Goal: Task Accomplishment & Management: Use online tool/utility

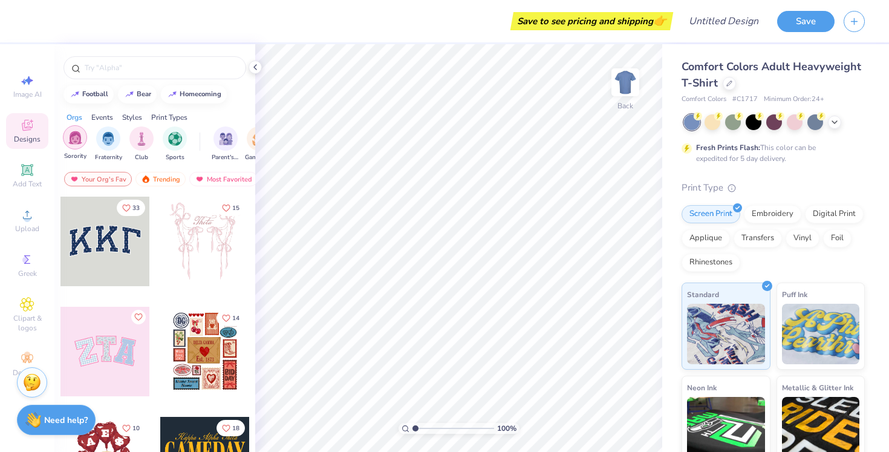
click at [69, 143] on img "filter for Sorority" at bounding box center [75, 138] width 14 height 14
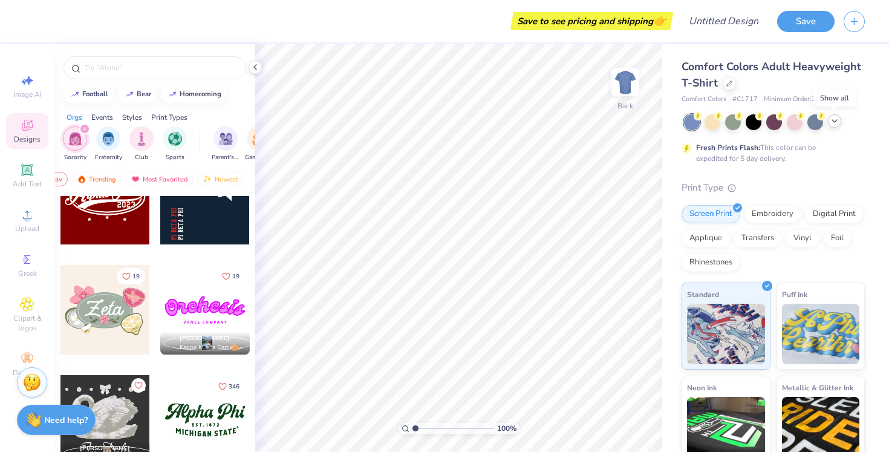
click at [837, 120] on icon at bounding box center [835, 121] width 10 height 10
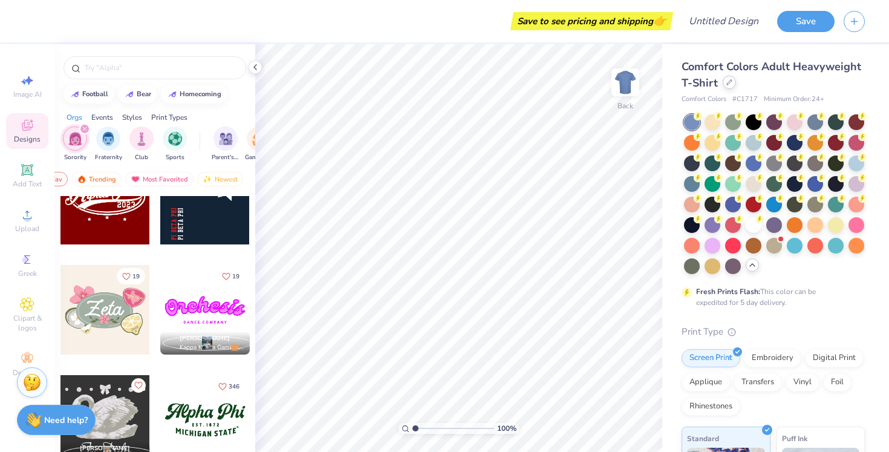
click at [731, 84] on icon at bounding box center [729, 82] width 6 height 6
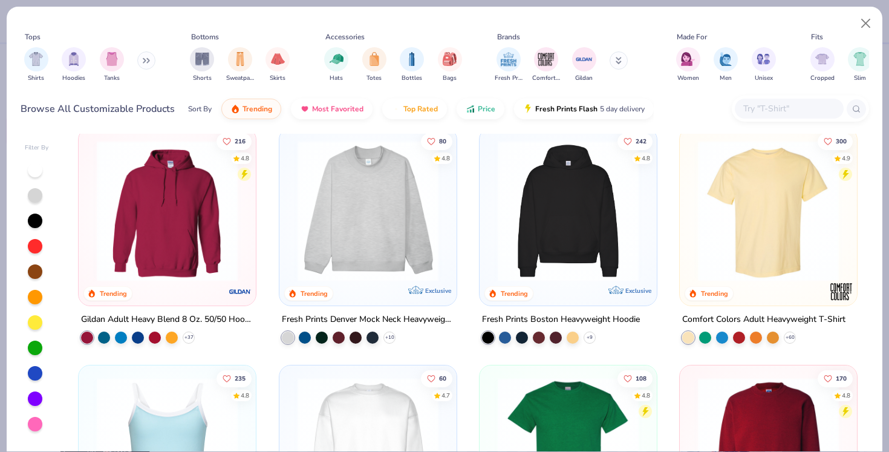
scroll to position [10, 0]
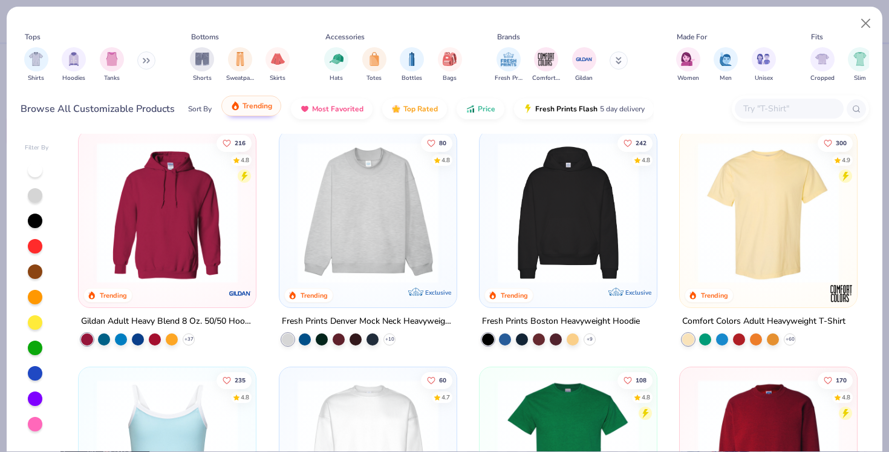
click at [258, 111] on button "Trending" at bounding box center [251, 106] width 60 height 21
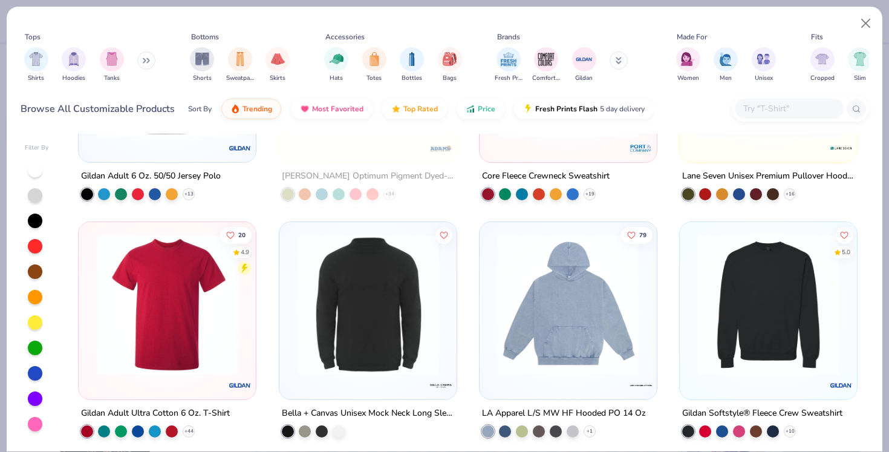
scroll to position [3475, 0]
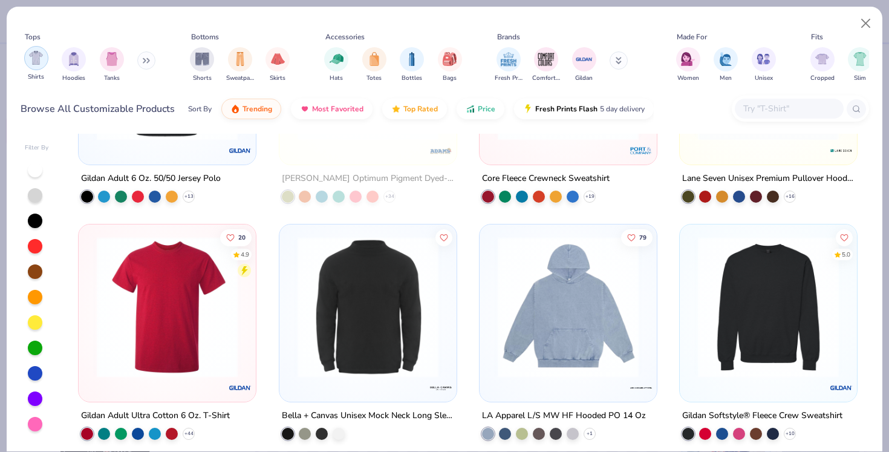
click at [39, 61] on img "filter for Shirts" at bounding box center [36, 58] width 14 height 14
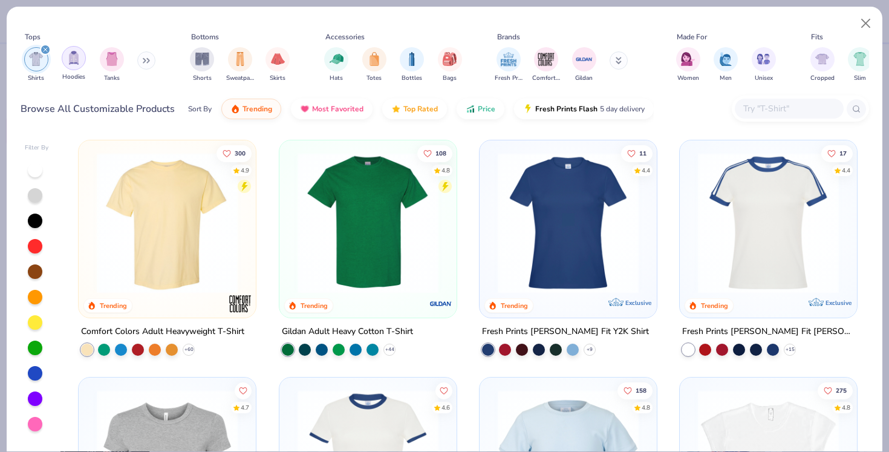
click at [80, 68] on div "Hoodies" at bounding box center [74, 64] width 24 height 36
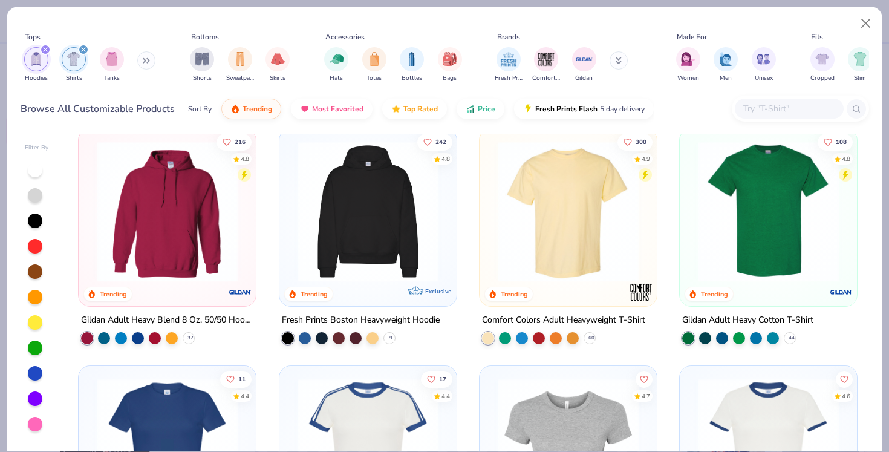
scroll to position [14, 0]
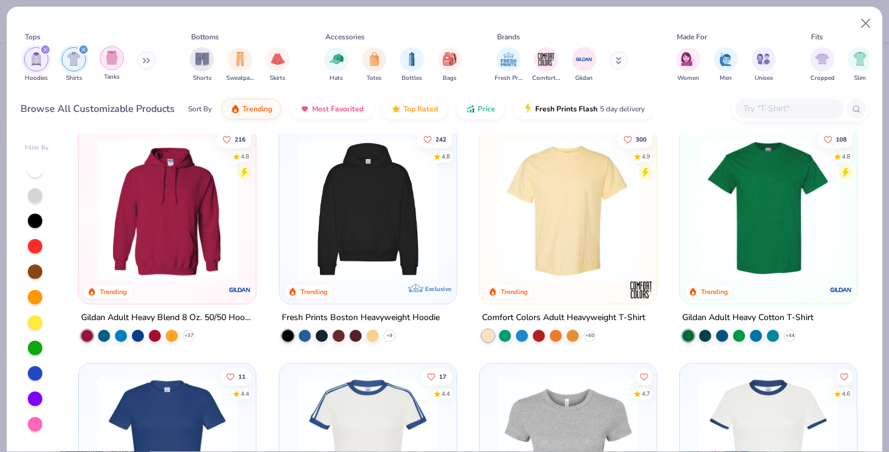
click at [113, 64] on img "filter for Tanks" at bounding box center [111, 58] width 13 height 14
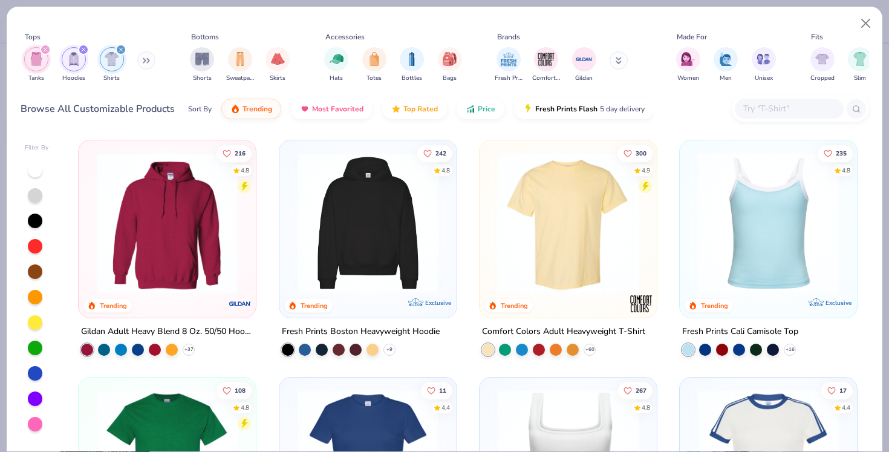
click at [154, 59] on button at bounding box center [146, 60] width 18 height 18
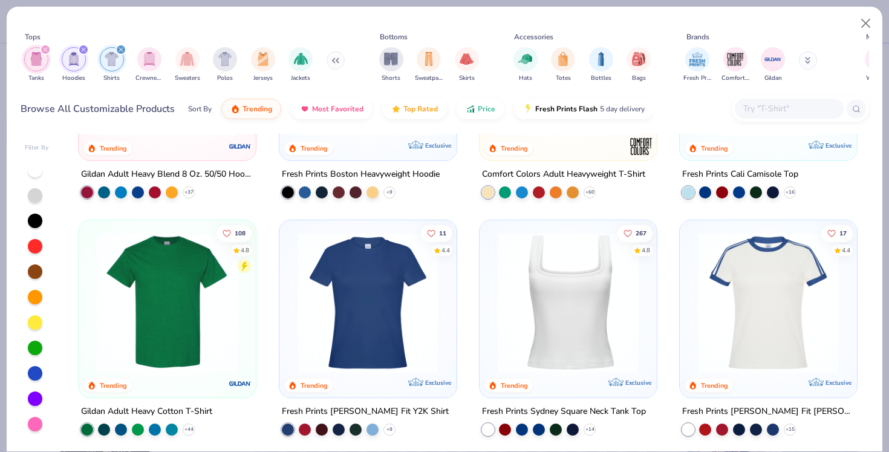
scroll to position [204, 0]
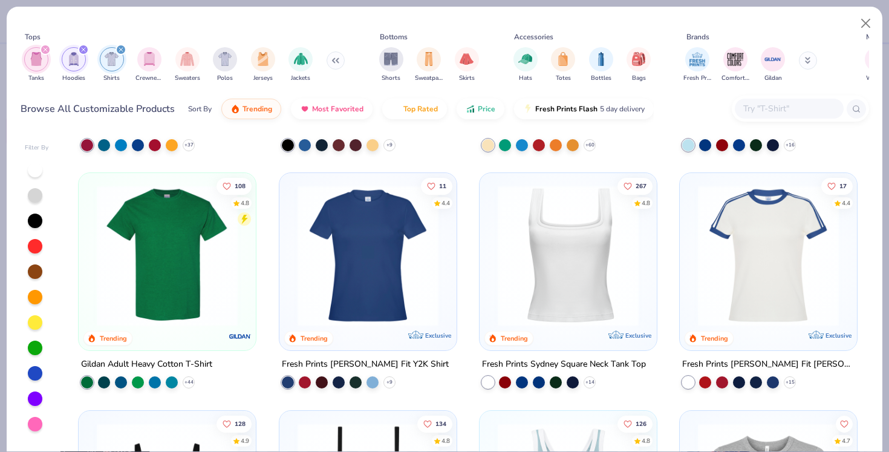
click at [541, 267] on img at bounding box center [568, 255] width 153 height 141
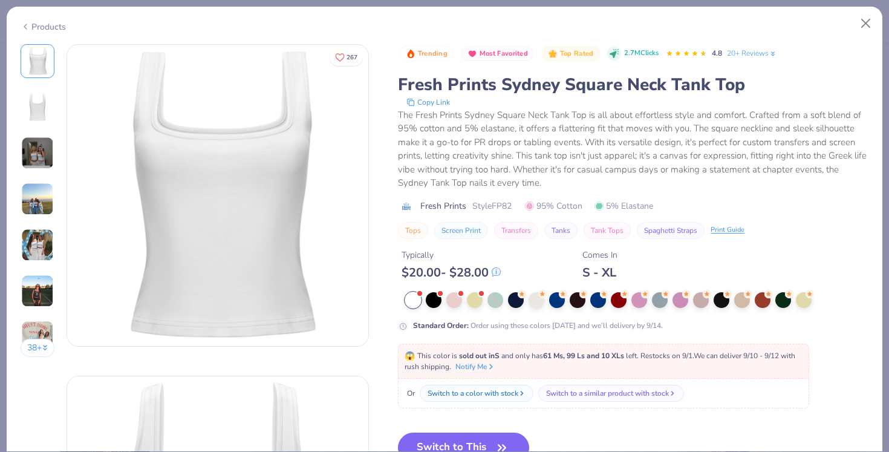
click at [37, 240] on img at bounding box center [37, 245] width 33 height 33
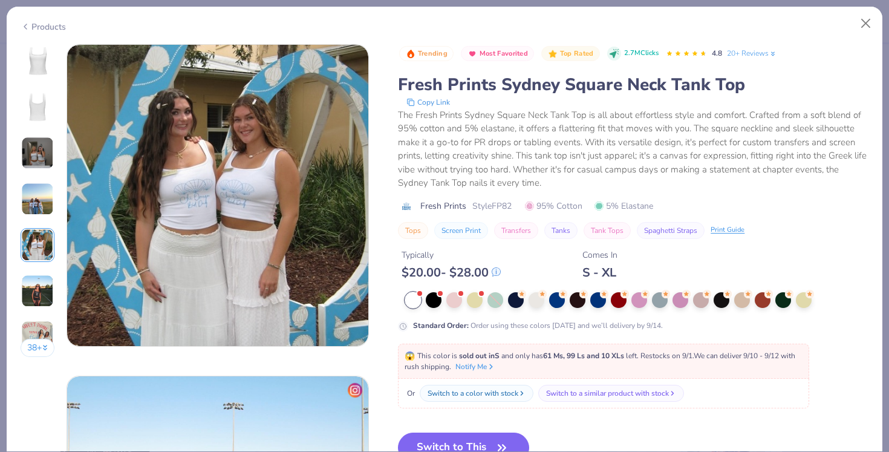
click at [36, 289] on img at bounding box center [37, 291] width 33 height 33
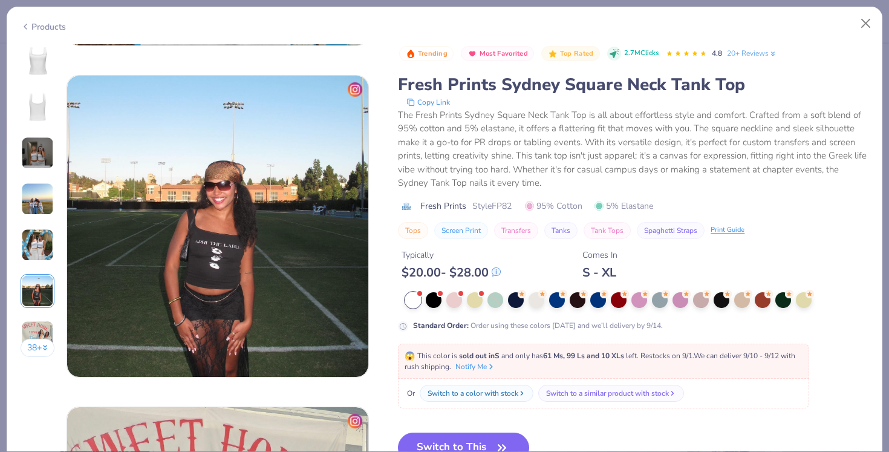
scroll to position [1657, 0]
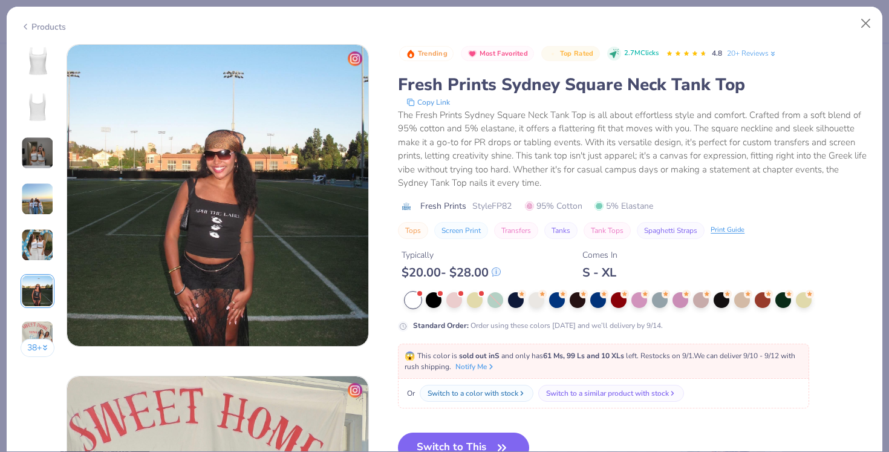
click at [39, 311] on div "38 +" at bounding box center [38, 205] width 34 height 322
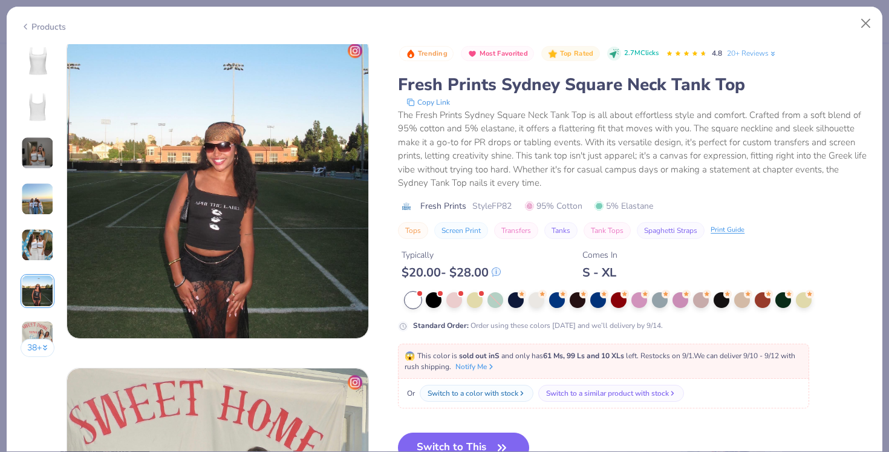
click at [33, 22] on div "Products" at bounding box center [43, 27] width 45 height 13
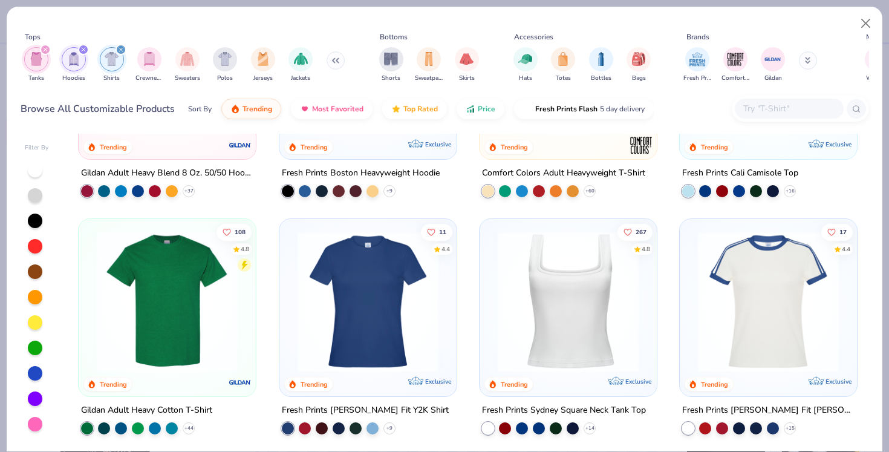
scroll to position [135, 0]
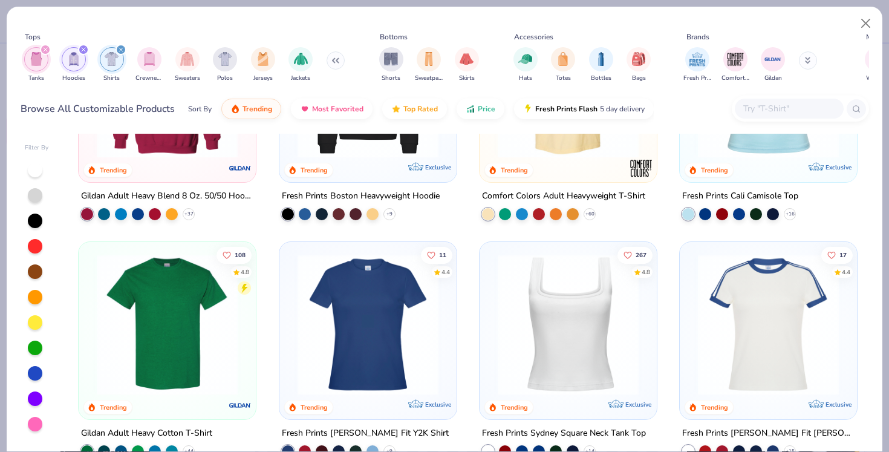
click at [370, 294] on img at bounding box center [368, 324] width 153 height 141
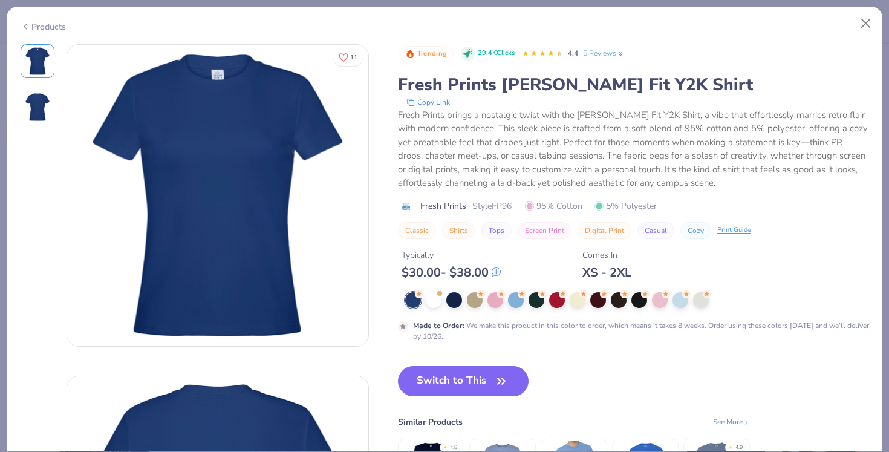
click at [50, 98] on img at bounding box center [37, 107] width 29 height 29
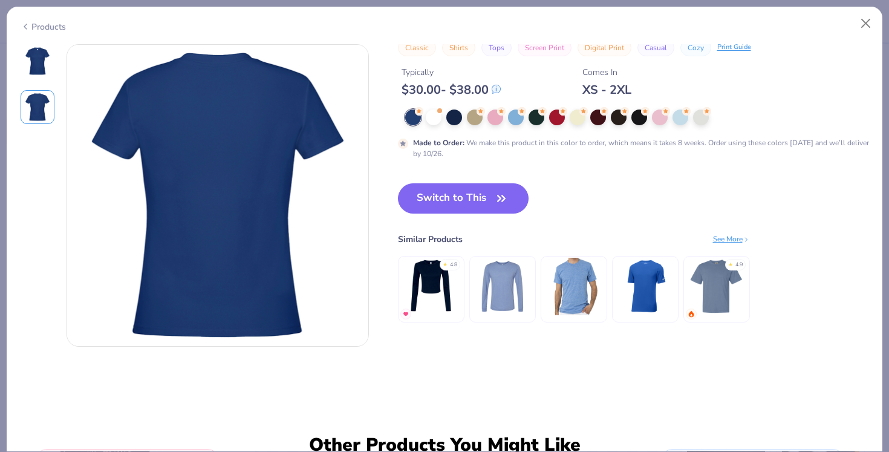
click at [28, 30] on icon at bounding box center [26, 26] width 10 height 15
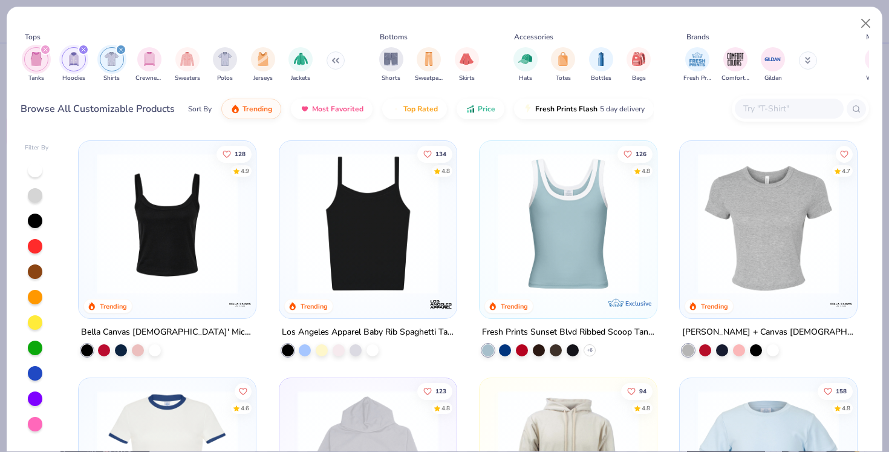
scroll to position [474, 0]
click at [195, 276] on img at bounding box center [167, 223] width 153 height 141
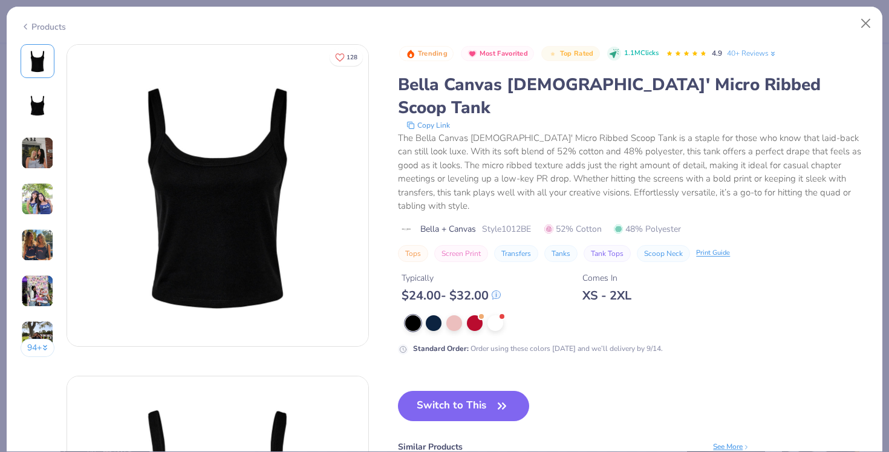
click at [25, 203] on img at bounding box center [37, 199] width 33 height 33
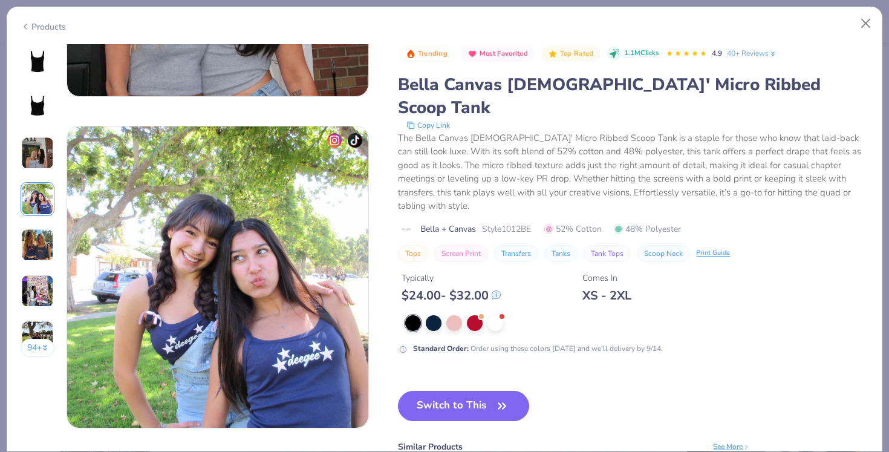
scroll to position [994, 0]
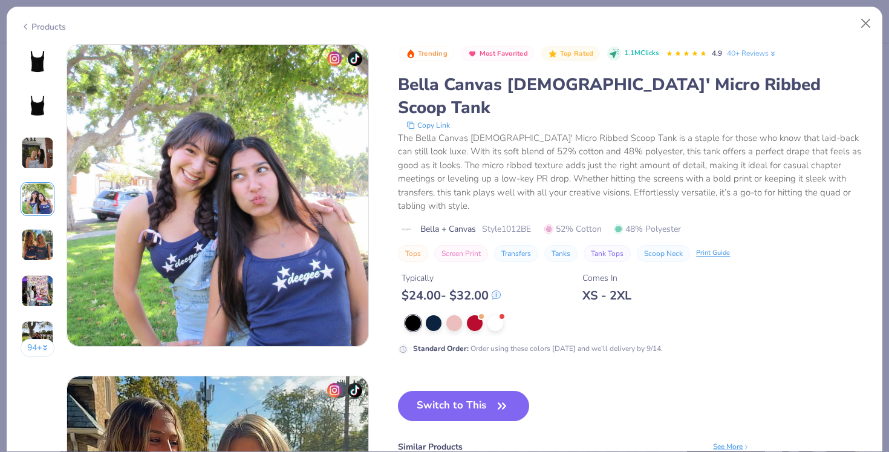
click at [34, 25] on div "Products" at bounding box center [43, 27] width 45 height 13
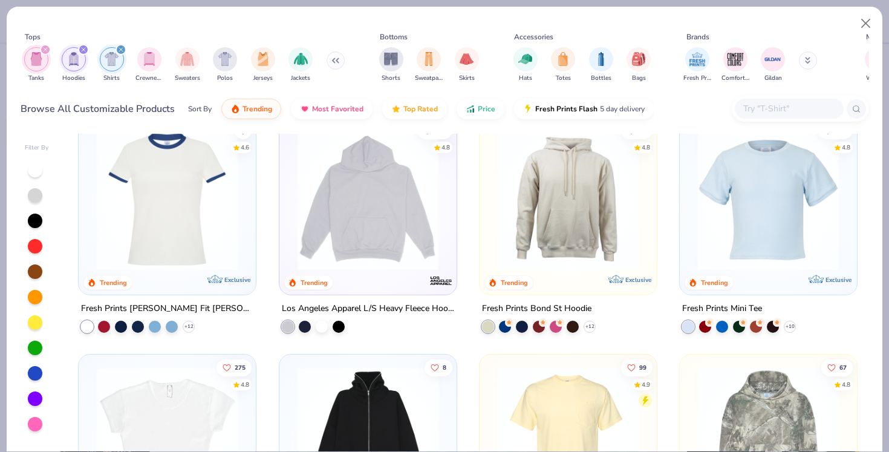
scroll to position [734, 0]
click at [194, 230] on img at bounding box center [167, 201] width 153 height 141
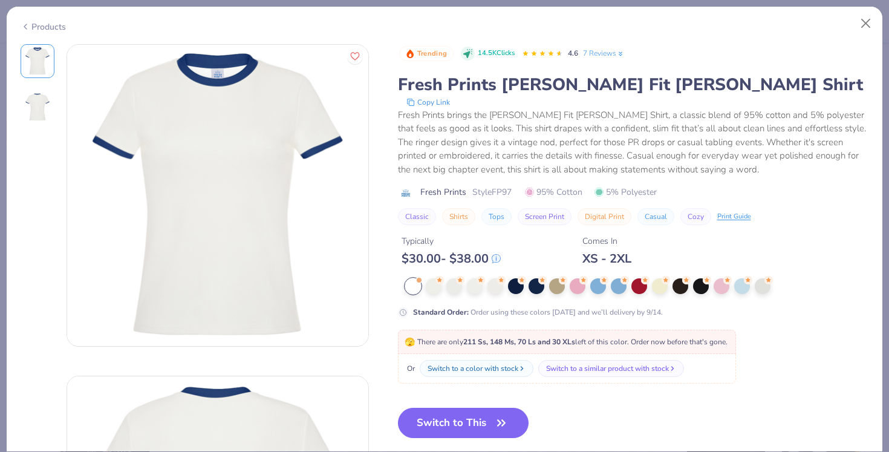
click at [28, 23] on icon at bounding box center [26, 26] width 10 height 15
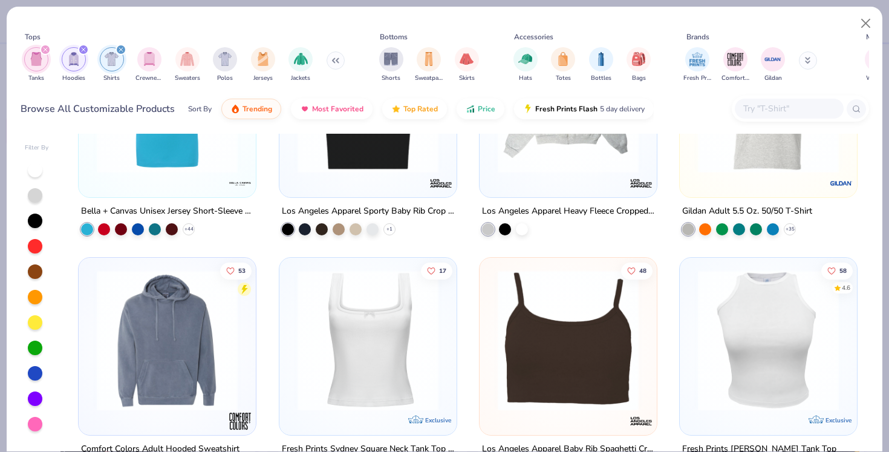
scroll to position [2317, 0]
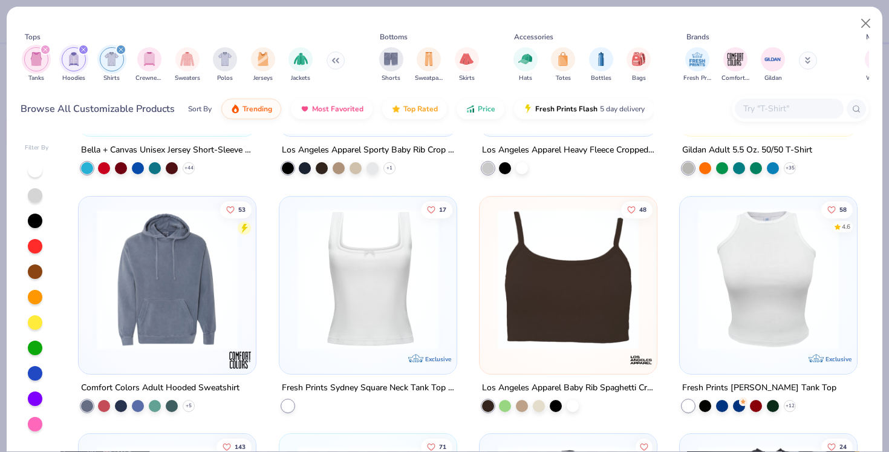
click at [376, 286] on img at bounding box center [368, 278] width 153 height 141
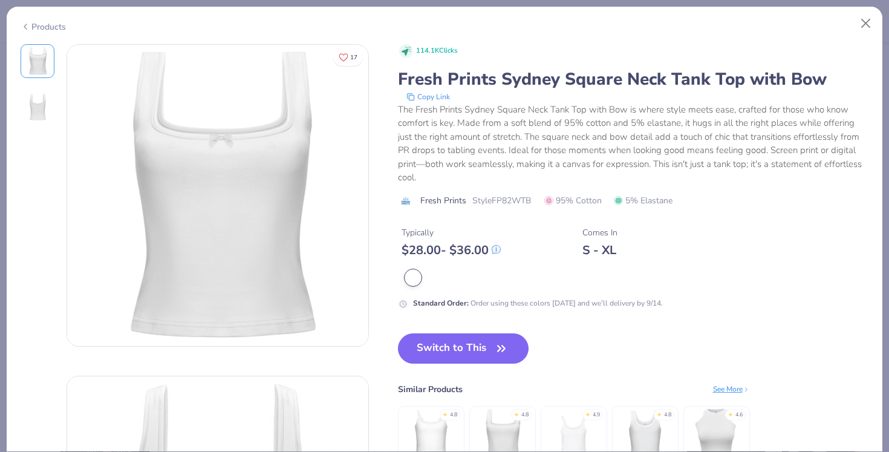
click at [49, 27] on div "Products" at bounding box center [43, 27] width 45 height 13
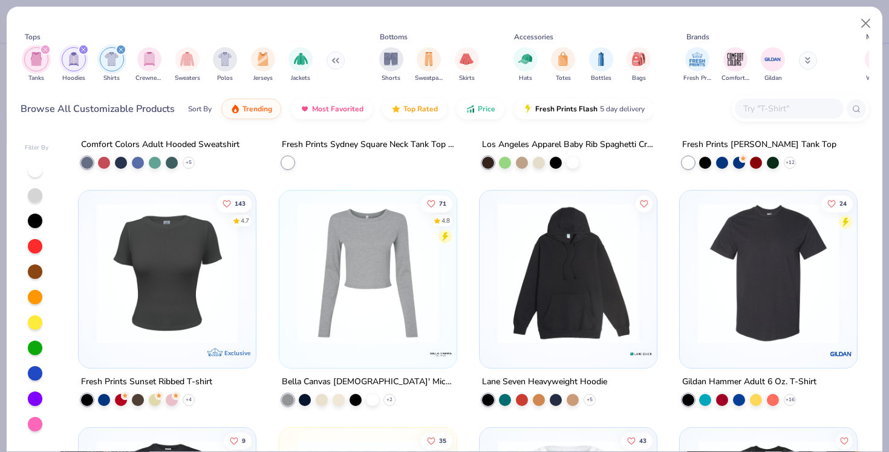
scroll to position [2583, 0]
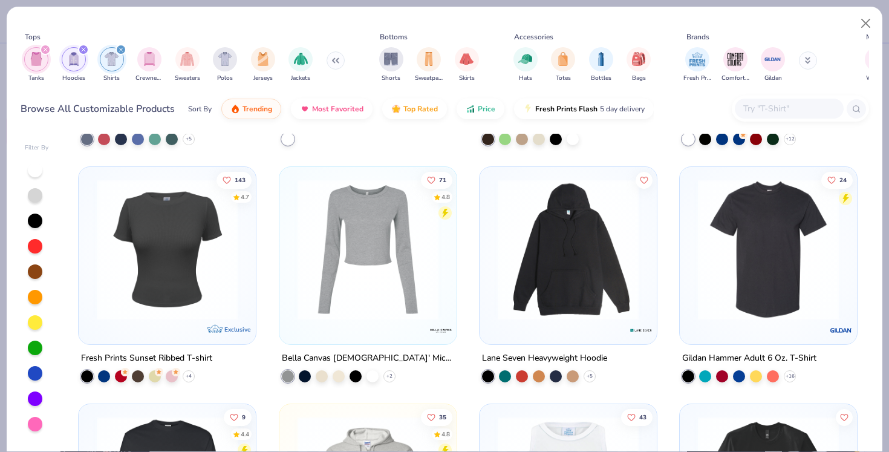
click at [188, 295] on img at bounding box center [167, 249] width 153 height 141
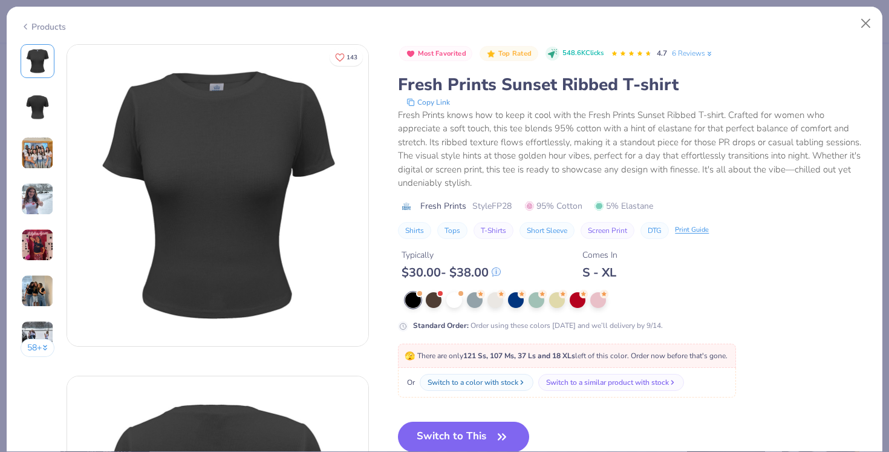
click at [41, 205] on img at bounding box center [37, 199] width 33 height 33
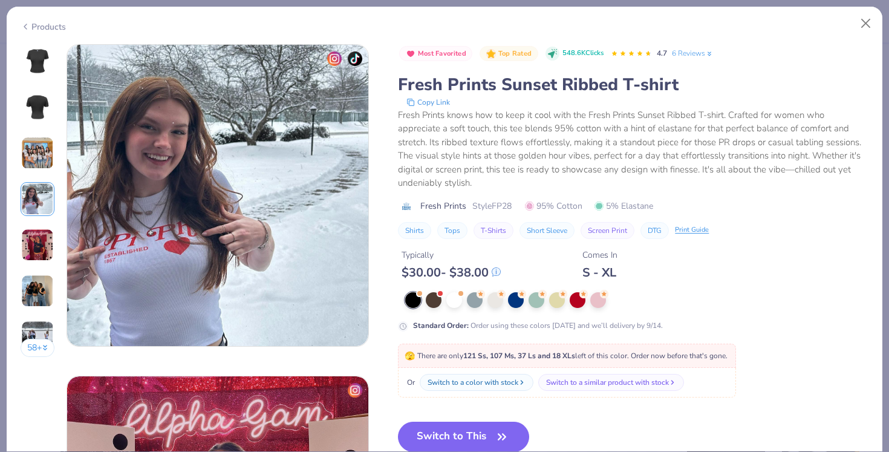
click at [33, 238] on img at bounding box center [37, 245] width 33 height 33
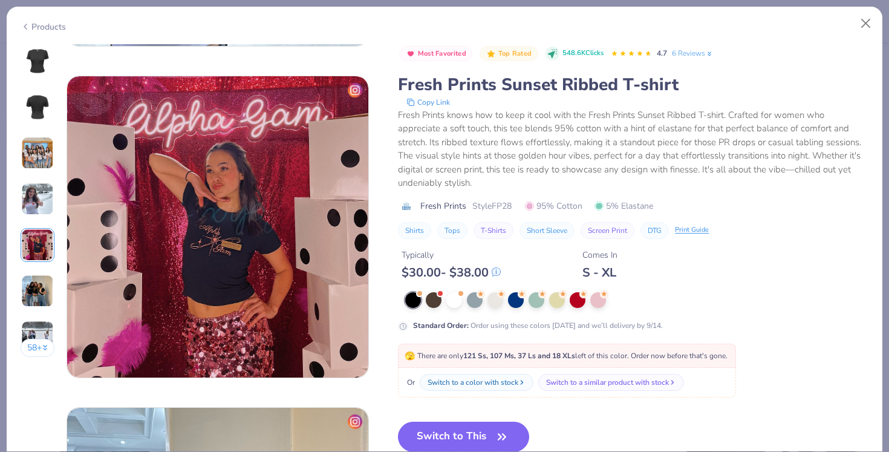
scroll to position [1326, 0]
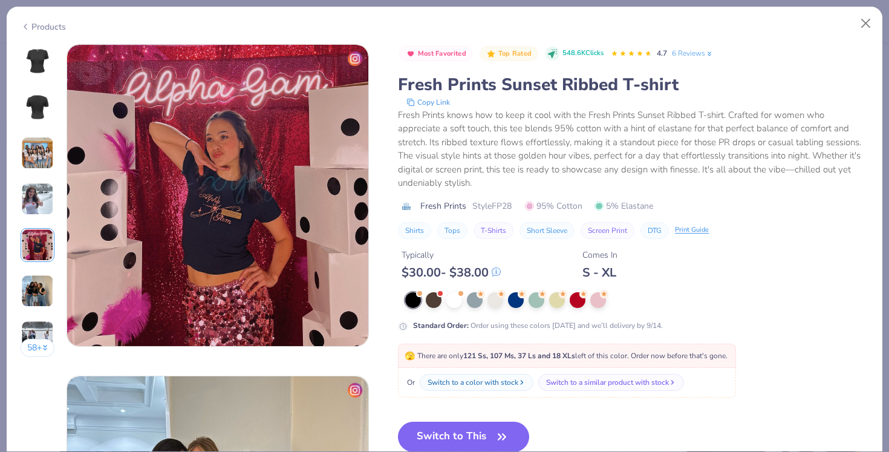
click at [16, 281] on div "58 + 143 ZU Zeta Tau Alpha, [GEOGRAPHIC_DATA] PU Pi Beta Phi, [GEOGRAPHIC_DATA]…" at bounding box center [445, 248] width 876 height 408
click at [51, 30] on div "Products" at bounding box center [43, 27] width 45 height 13
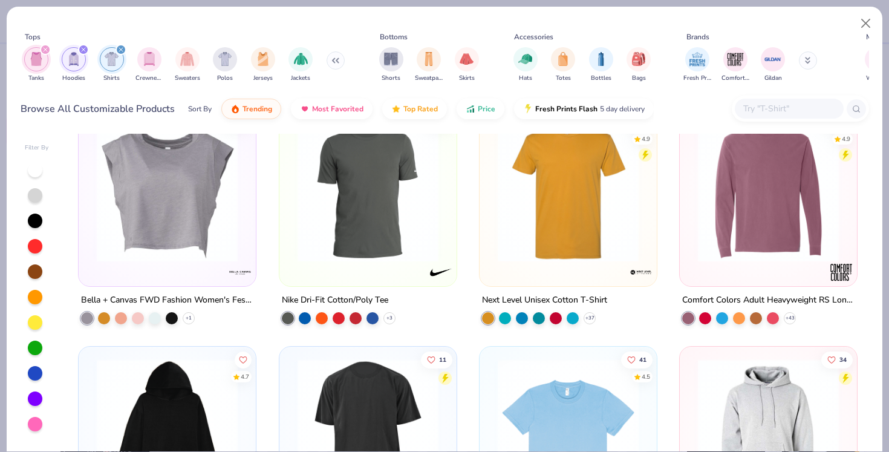
scroll to position [3115, 0]
click at [192, 229] on img at bounding box center [167, 192] width 153 height 141
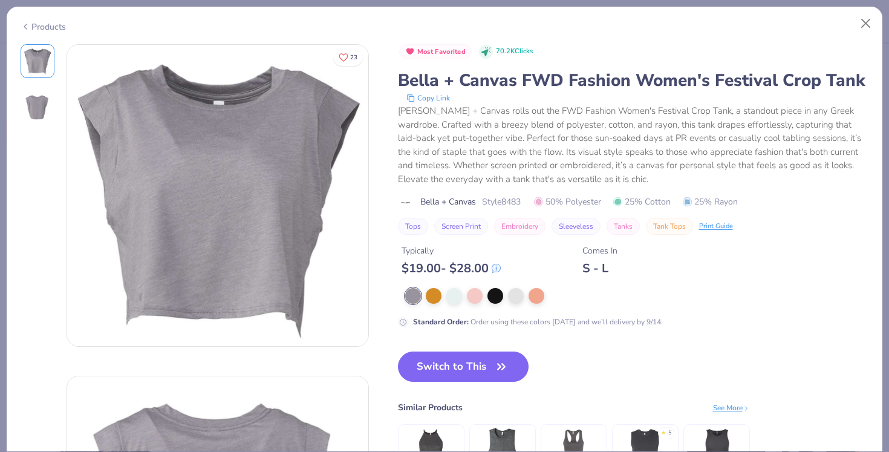
click at [30, 28] on icon at bounding box center [26, 26] width 10 height 15
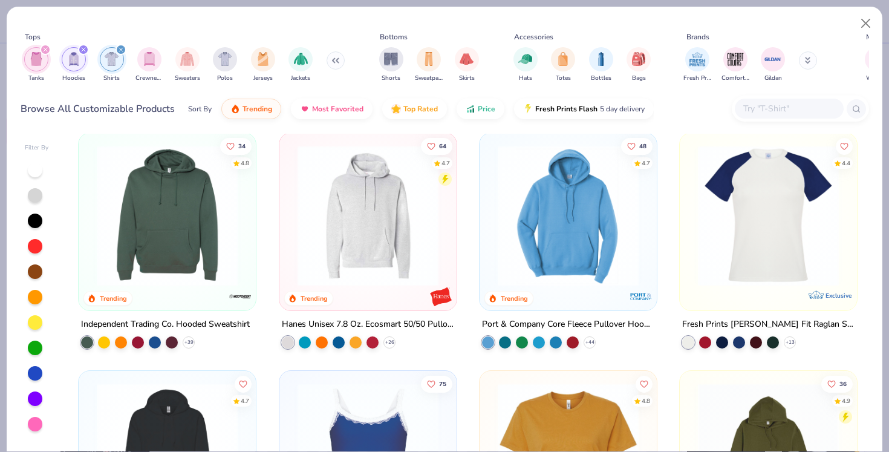
scroll to position [1107, 0]
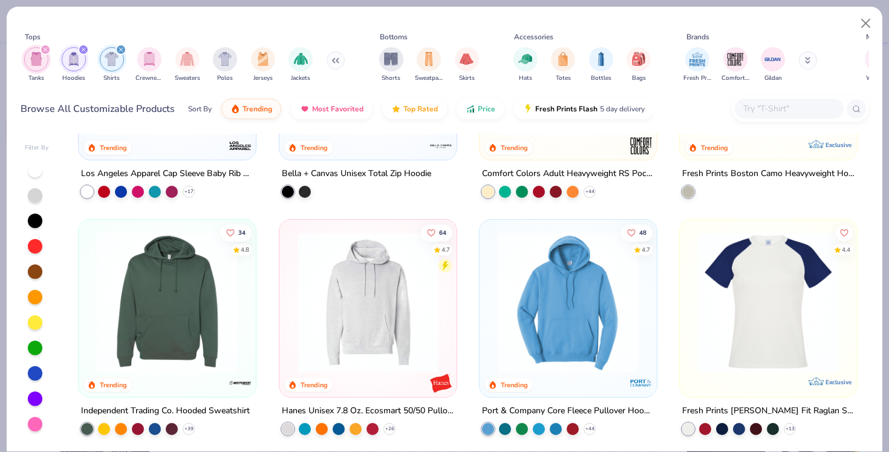
click at [82, 50] on icon "filter for Hoodies" at bounding box center [83, 49] width 5 height 5
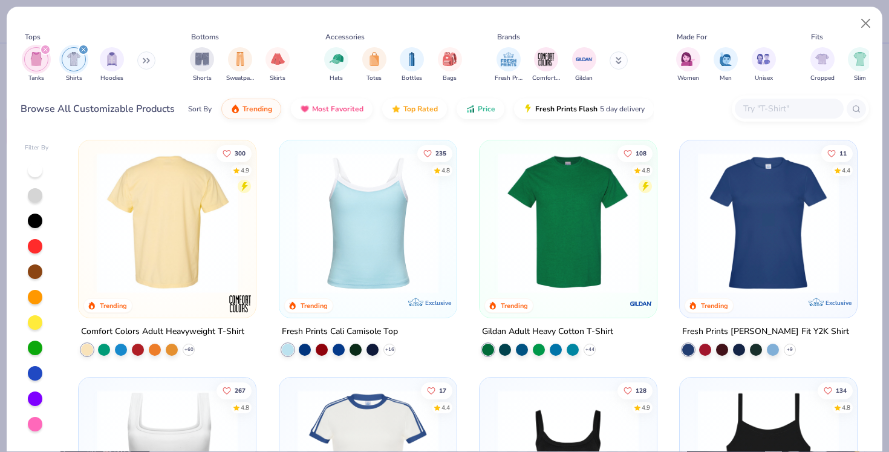
scroll to position [19, 0]
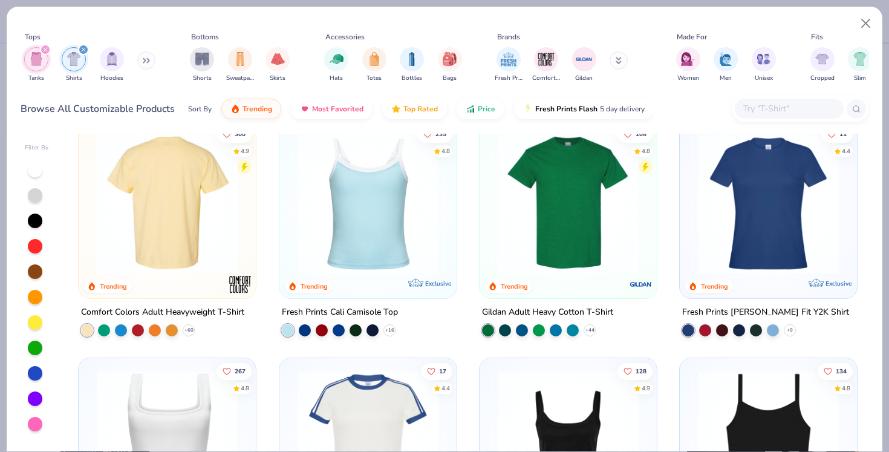
click at [813, 211] on img at bounding box center [768, 203] width 153 height 141
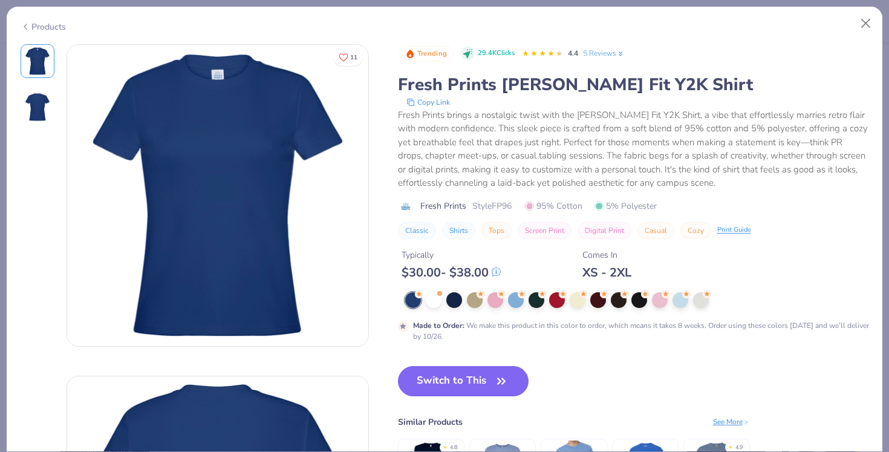
click at [47, 25] on div "Products" at bounding box center [43, 27] width 45 height 13
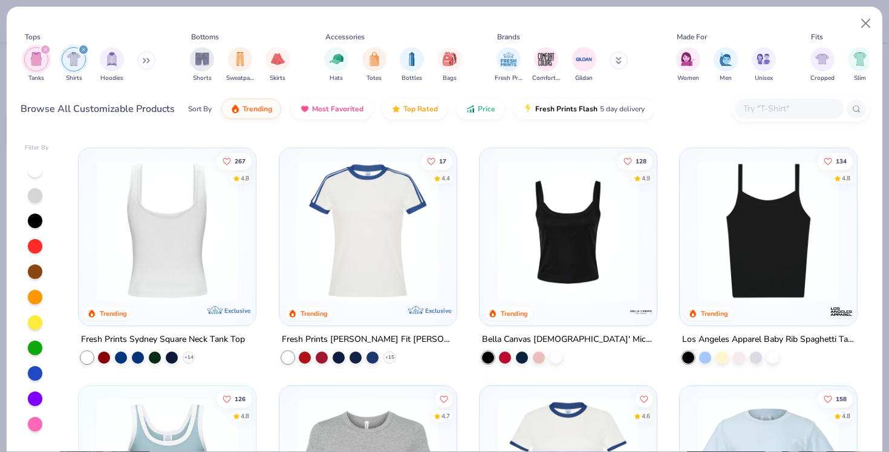
scroll to position [227, 0]
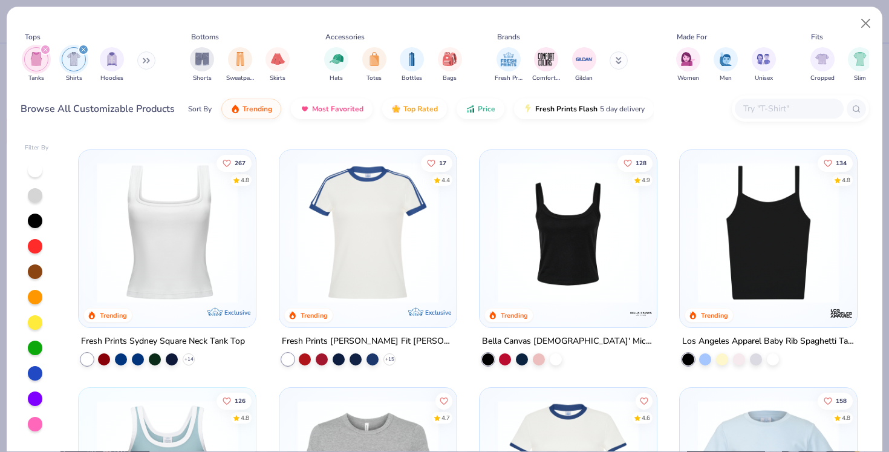
click at [188, 252] on img at bounding box center [167, 232] width 153 height 141
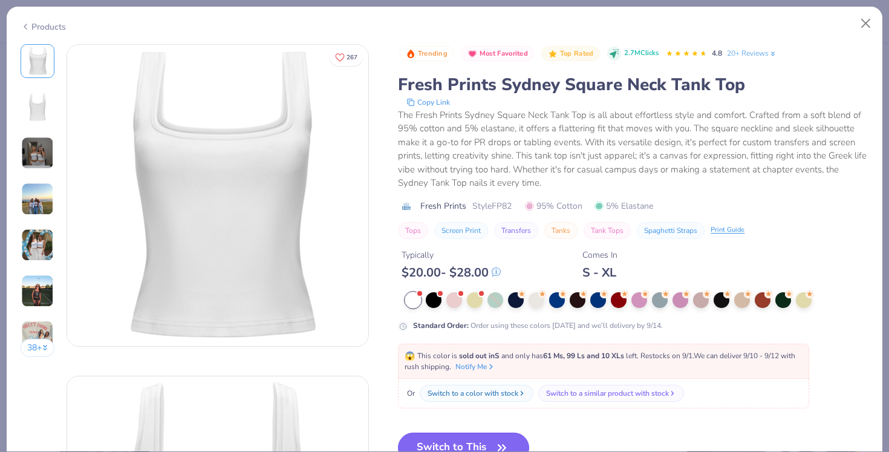
click at [484, 438] on button "Switch to This" at bounding box center [463, 447] width 131 height 30
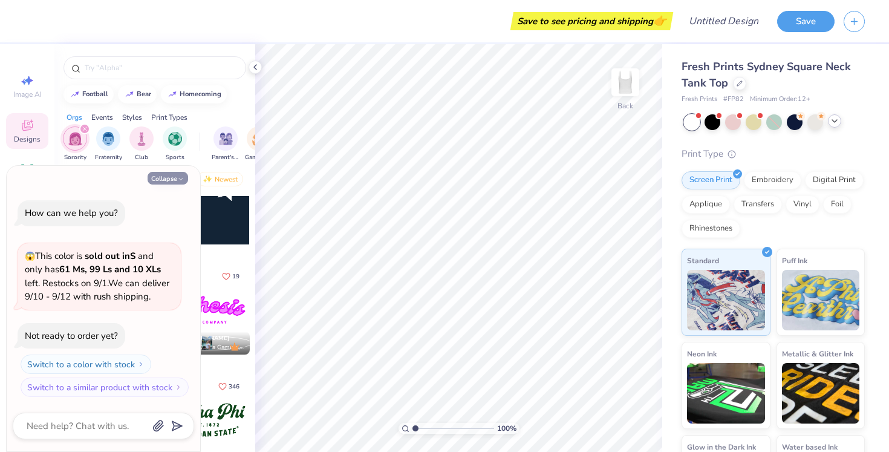
click at [188, 180] on button "Collapse" at bounding box center [168, 178] width 41 height 13
type textarea "x"
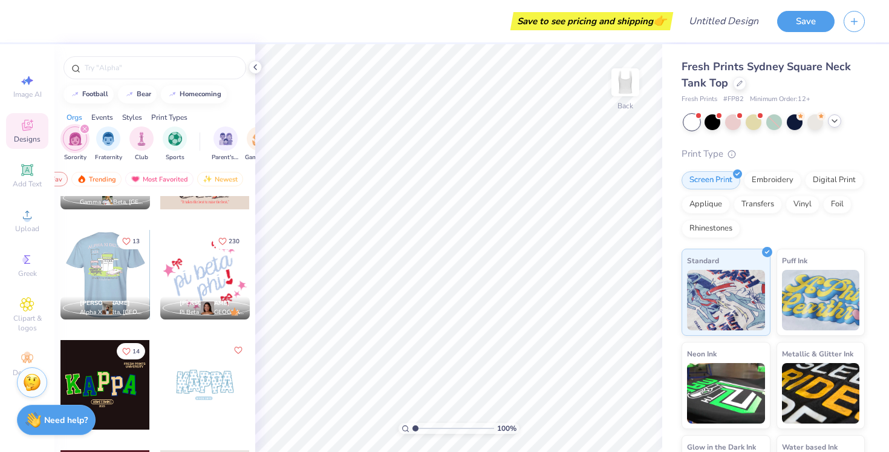
scroll to position [1286, 0]
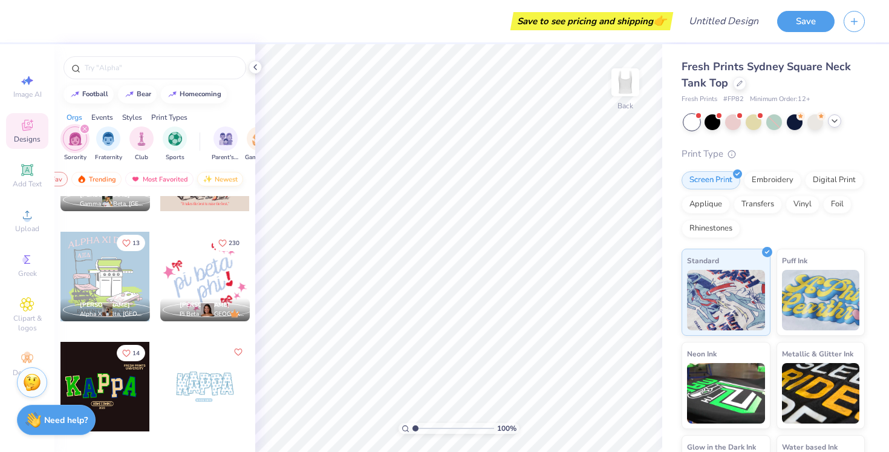
click at [224, 177] on div "Newest" at bounding box center [220, 179] width 46 height 15
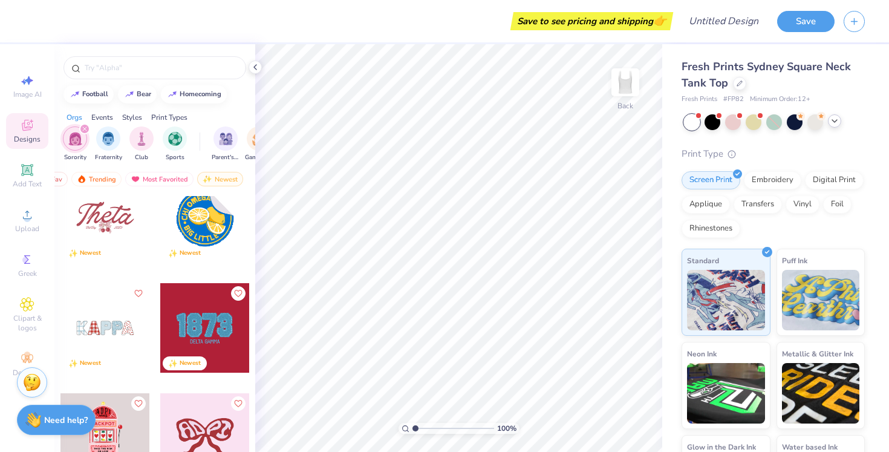
scroll to position [2558, 0]
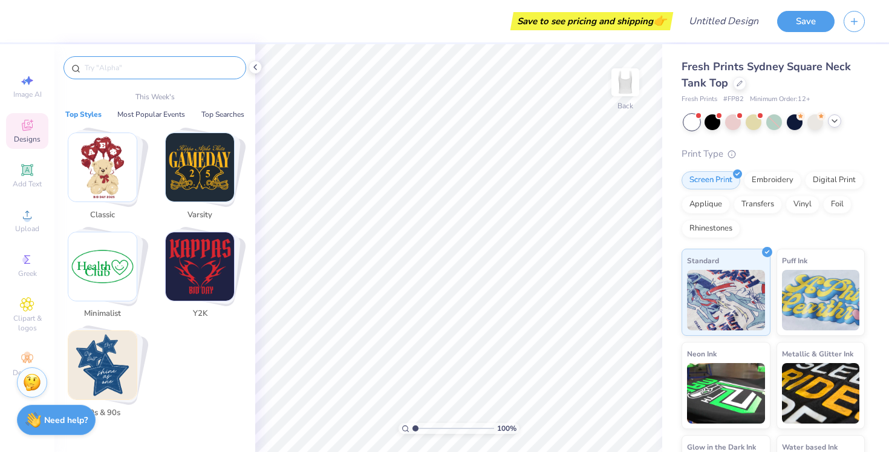
click at [133, 68] on input "text" at bounding box center [160, 68] width 155 height 12
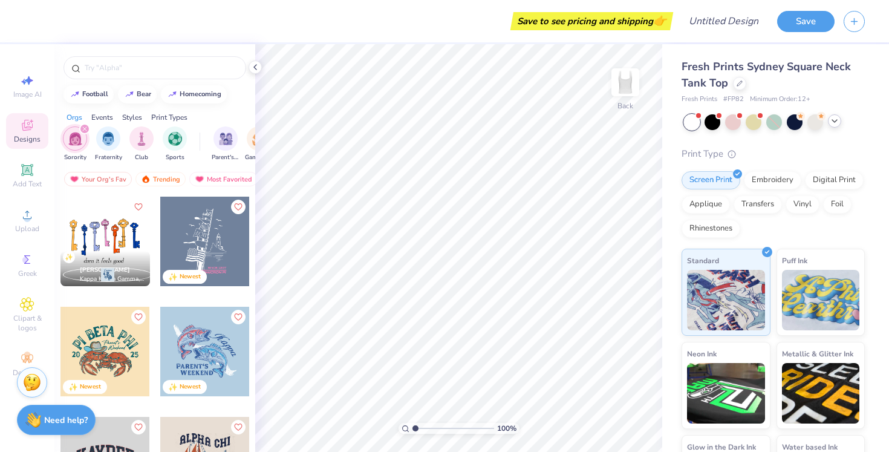
scroll to position [0, 0]
click at [83, 100] on button "football" at bounding box center [89, 93] width 50 height 18
type input "football"
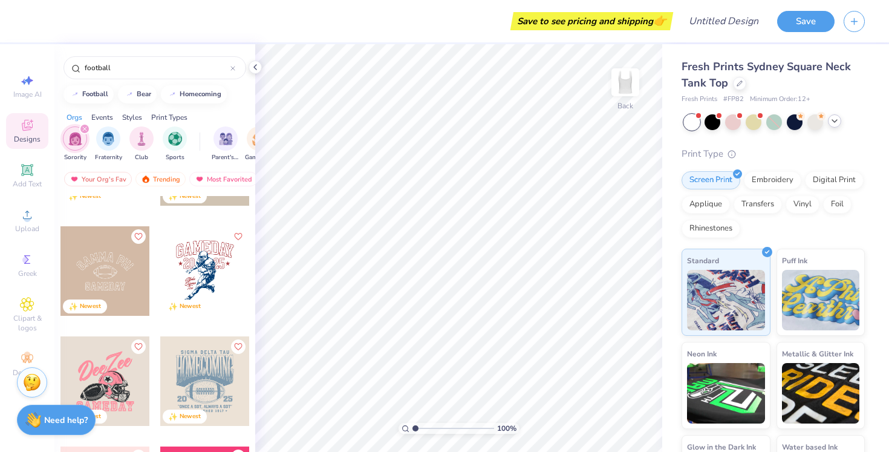
scroll to position [76, 0]
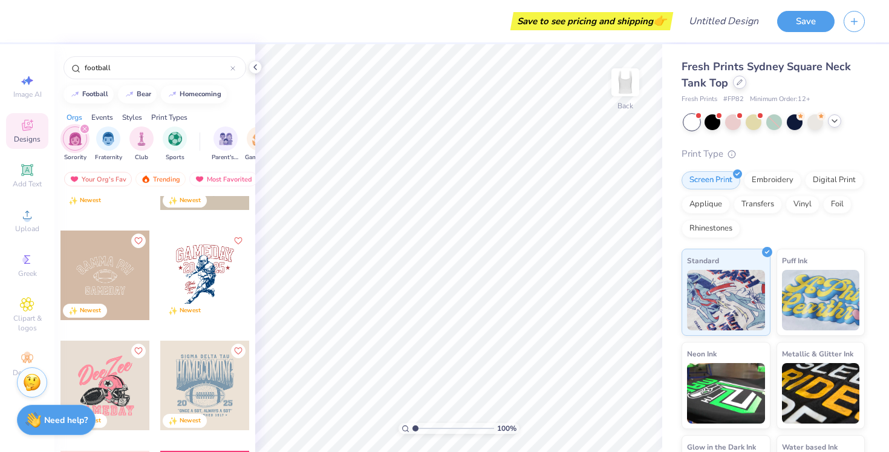
click at [733, 85] on div at bounding box center [739, 82] width 13 height 13
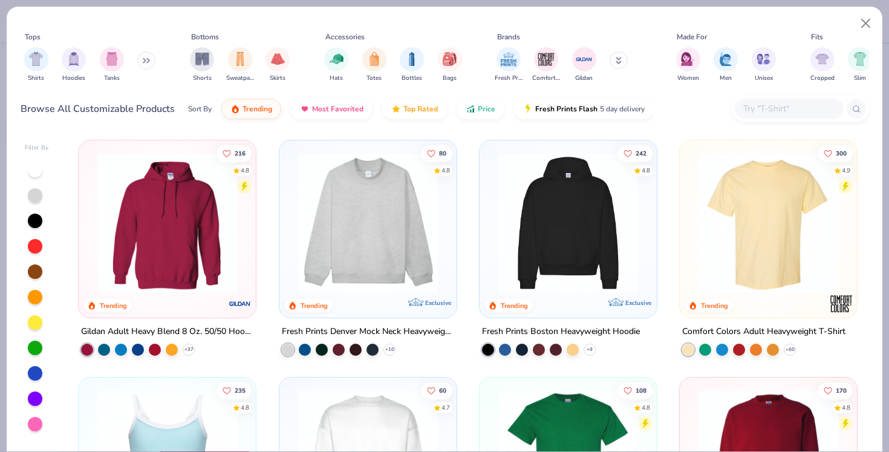
click at [750, 234] on img at bounding box center [768, 222] width 153 height 141
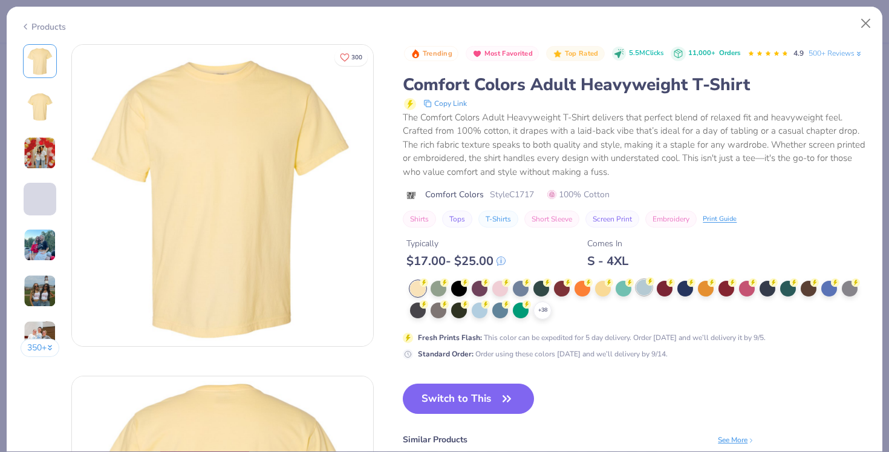
click at [648, 286] on div at bounding box center [644, 287] width 16 height 16
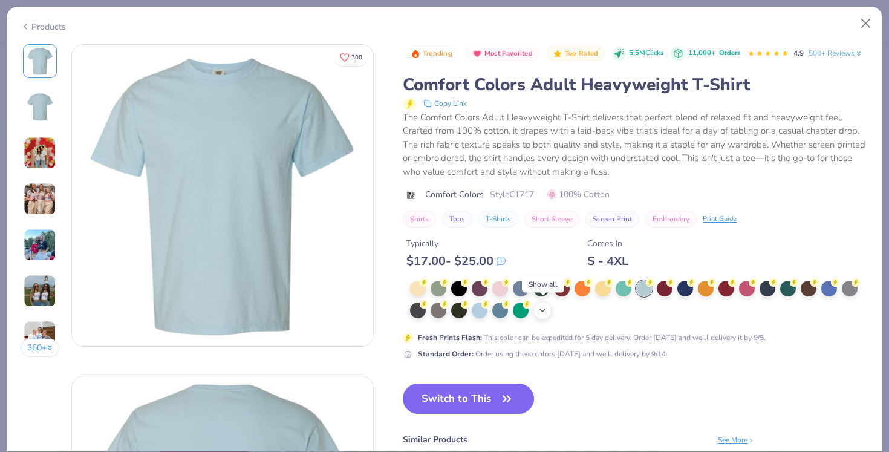
click at [540, 310] on icon at bounding box center [543, 310] width 10 height 10
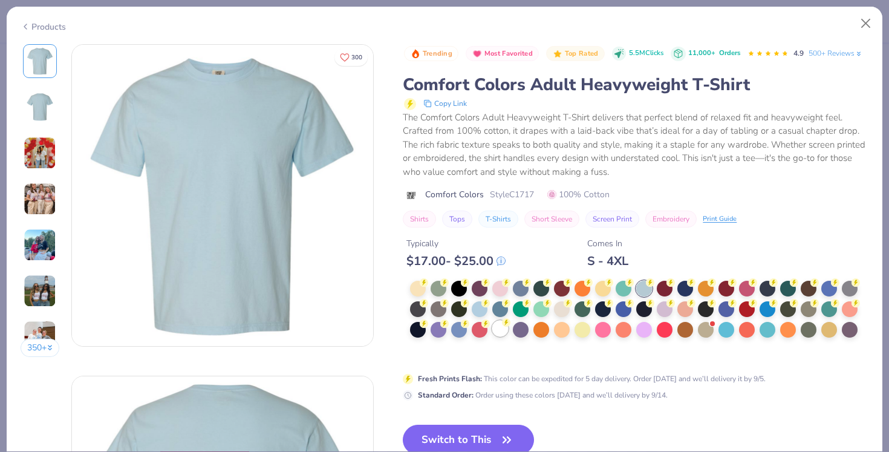
click at [506, 332] on div at bounding box center [500, 329] width 16 height 16
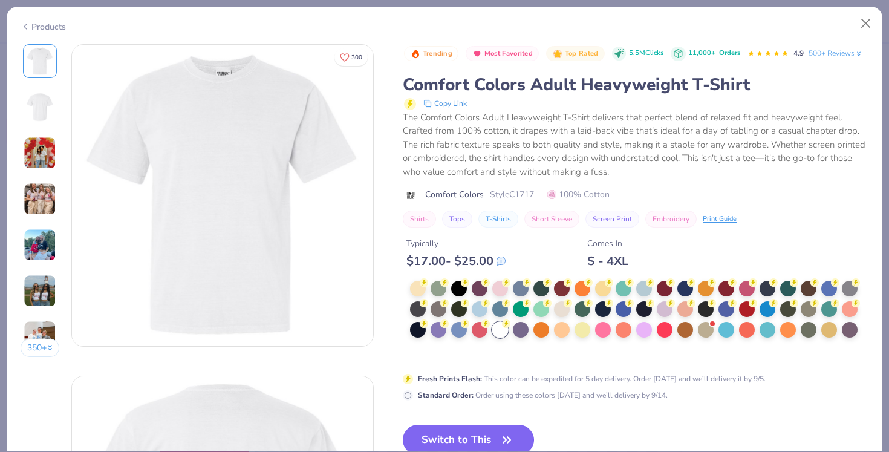
click at [436, 444] on button "Switch to This" at bounding box center [468, 440] width 131 height 30
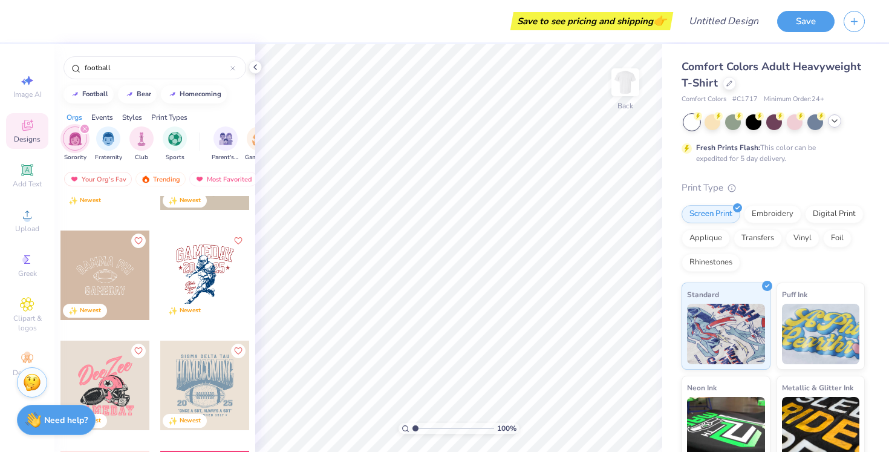
click at [210, 279] on div at bounding box center [205, 275] width 90 height 90
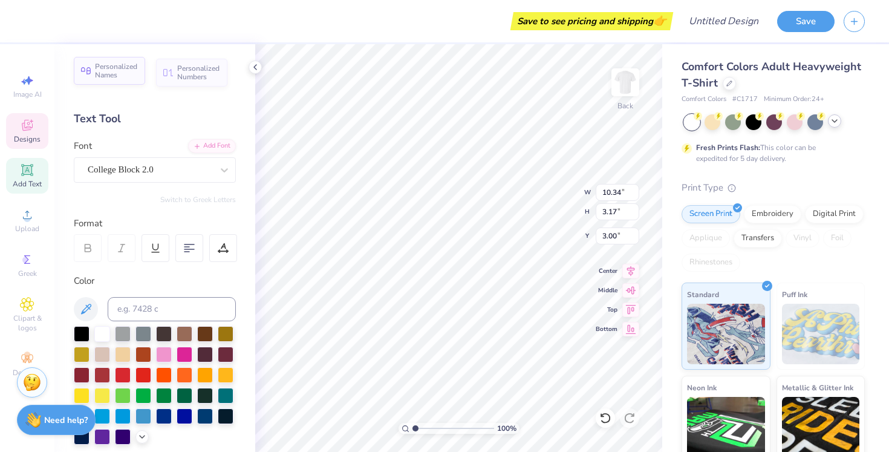
click at [111, 70] on span "Personalized Names" at bounding box center [116, 70] width 43 height 17
type input "12.43"
type input "2.00"
type input "11.50"
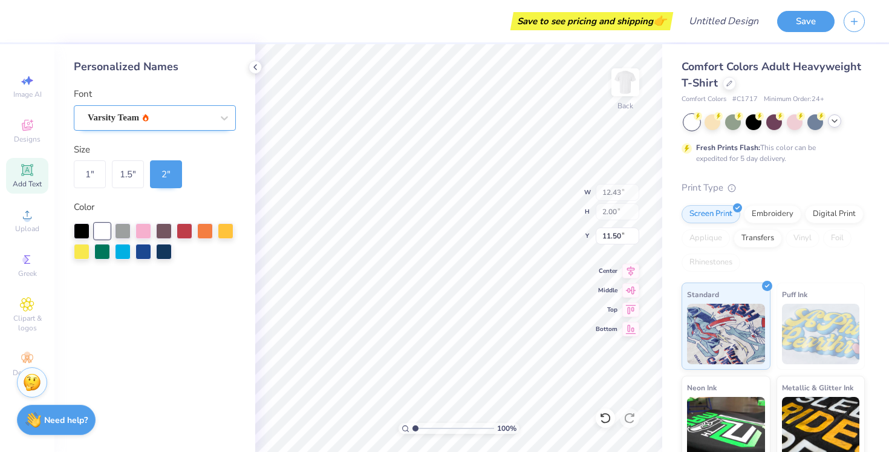
click at [182, 113] on div "Varsity Team" at bounding box center [149, 117] width 127 height 19
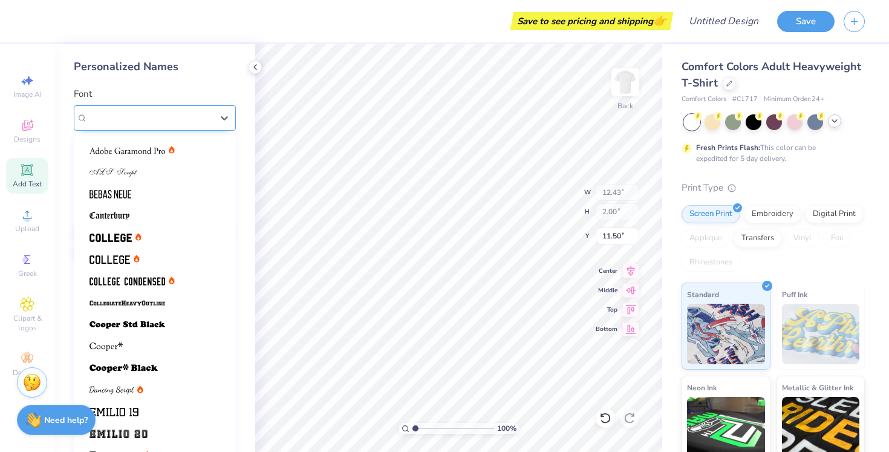
click at [182, 114] on div "Varsity Team" at bounding box center [150, 118] width 125 height 14
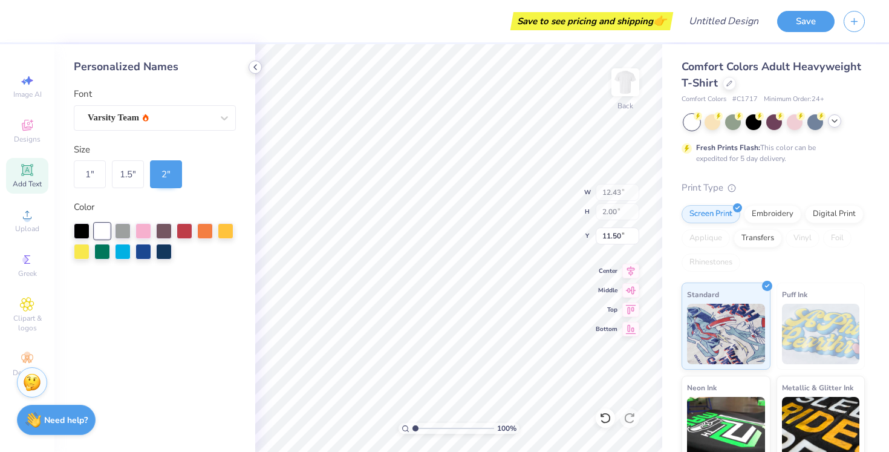
click at [257, 69] on icon at bounding box center [255, 67] width 10 height 10
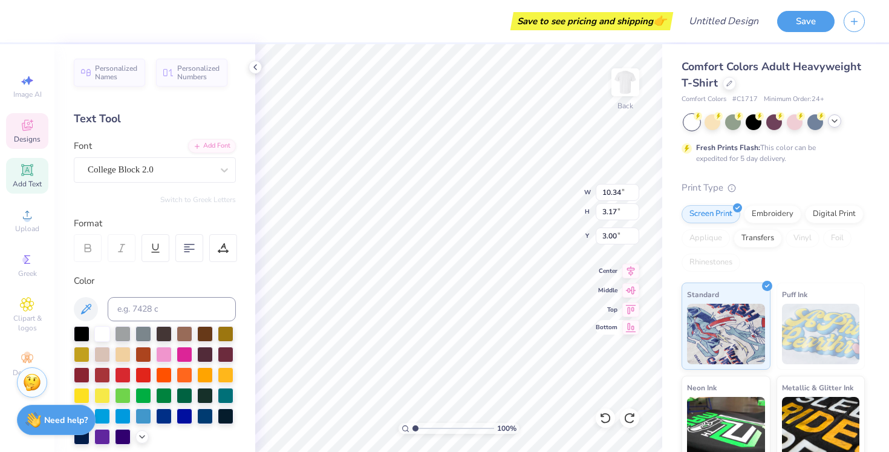
type textarea "A"
type textarea "Flag football"
type input "3.00"
type input "2.05"
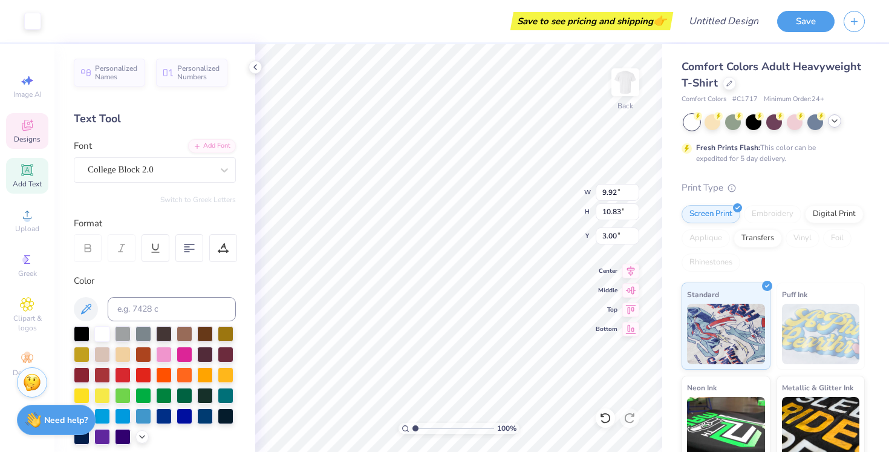
type input "0.99"
type input "10.33"
type input "1.84"
type input "1.09"
type input "9.47"
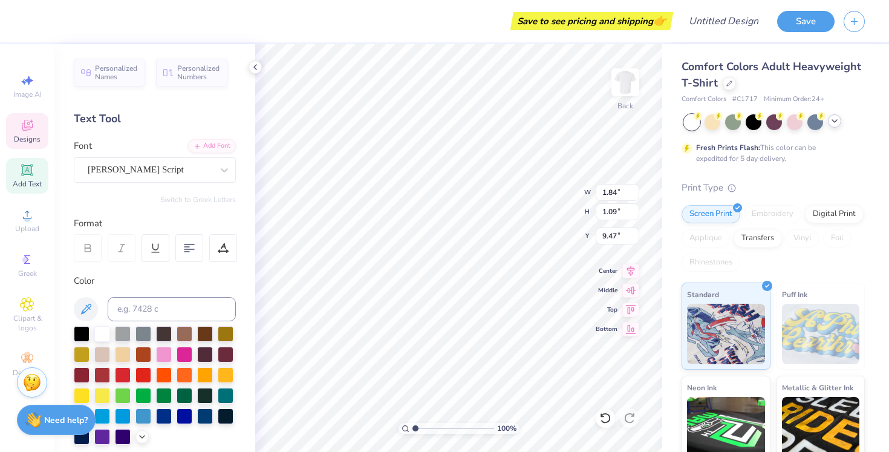
type textarea "X"
type textarea "Zeta"
type input "2.05"
type input "0.99"
type input "10.33"
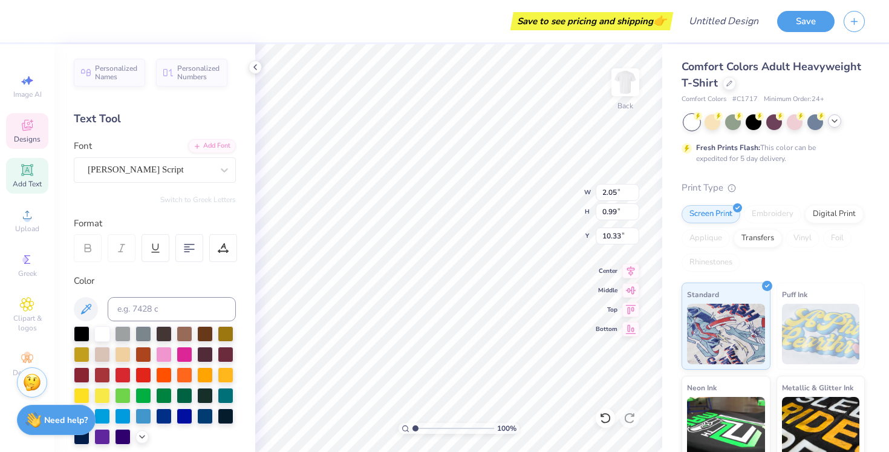
type textarea "Tau"
type input "1.06"
type input "0.88"
type input "11.02"
type textarea "Alpha"
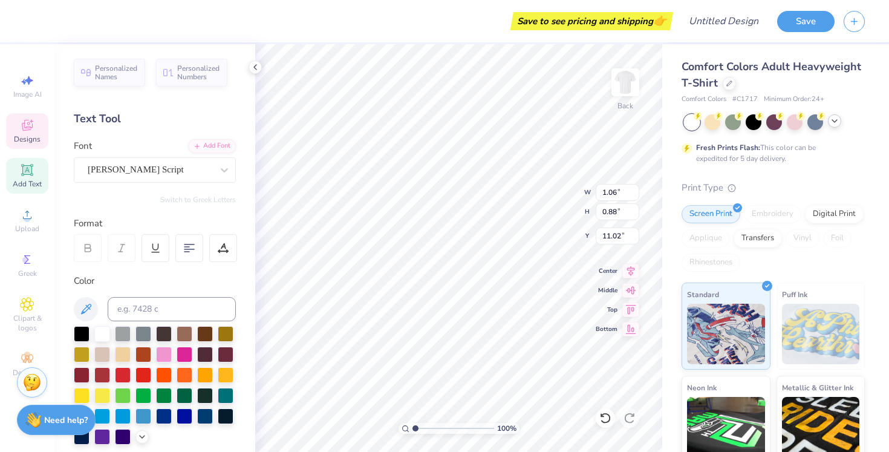
scroll to position [0, 1]
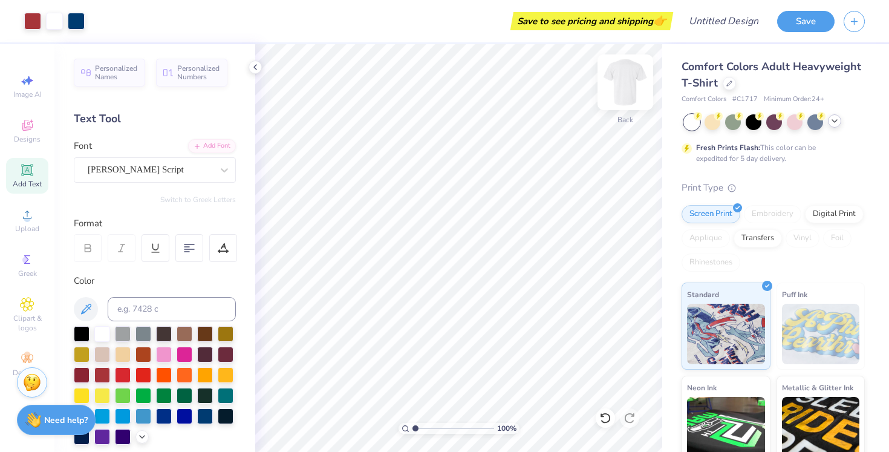
click at [632, 96] on img at bounding box center [625, 82] width 48 height 48
click at [633, 97] on img at bounding box center [625, 82] width 48 height 48
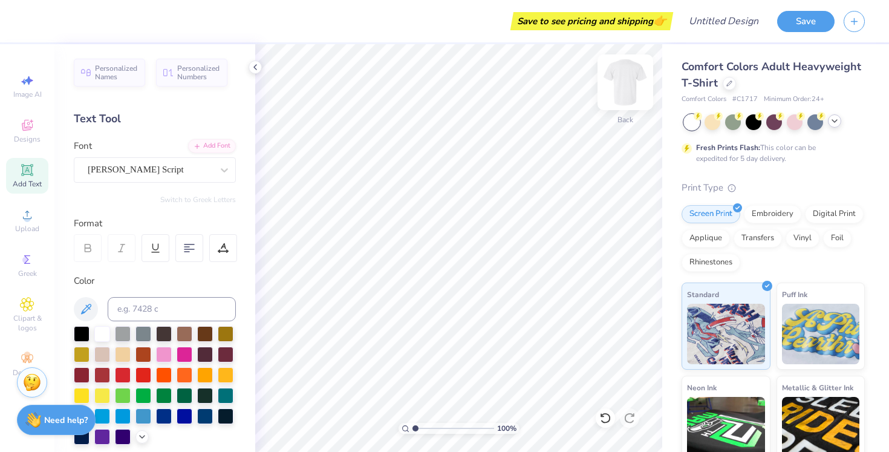
click at [622, 80] on img at bounding box center [625, 82] width 48 height 48
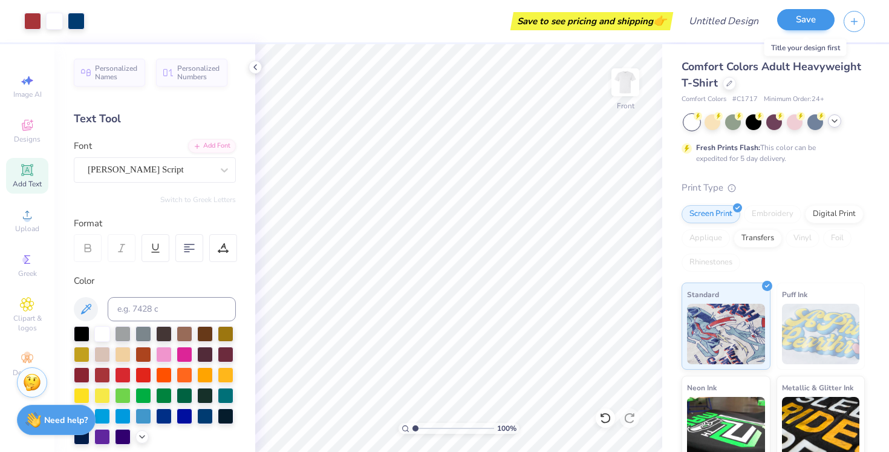
click at [819, 22] on button "Save" at bounding box center [805, 19] width 57 height 21
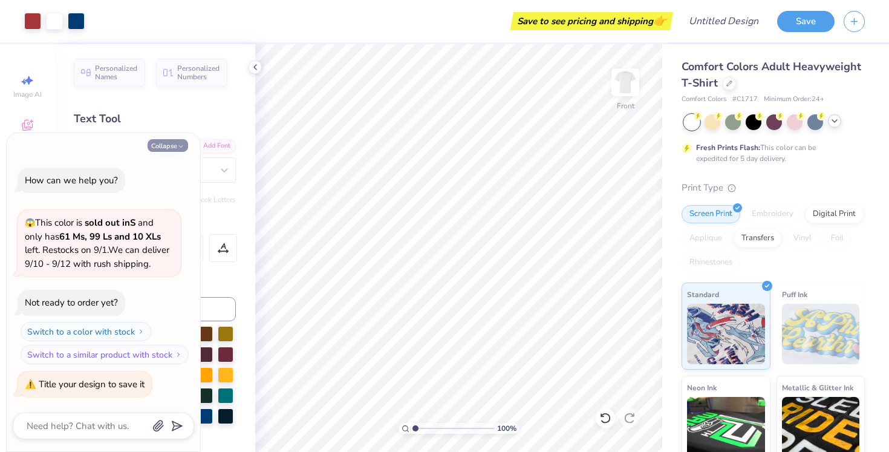
click at [183, 146] on icon "button" at bounding box center [180, 146] width 7 height 7
type textarea "x"
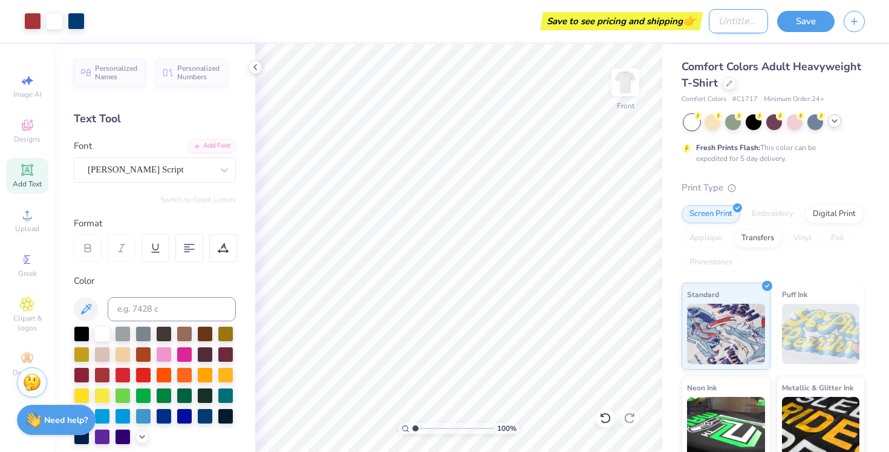
click at [723, 24] on input "Design Title" at bounding box center [738, 21] width 59 height 24
click at [258, 65] on icon at bounding box center [255, 67] width 10 height 10
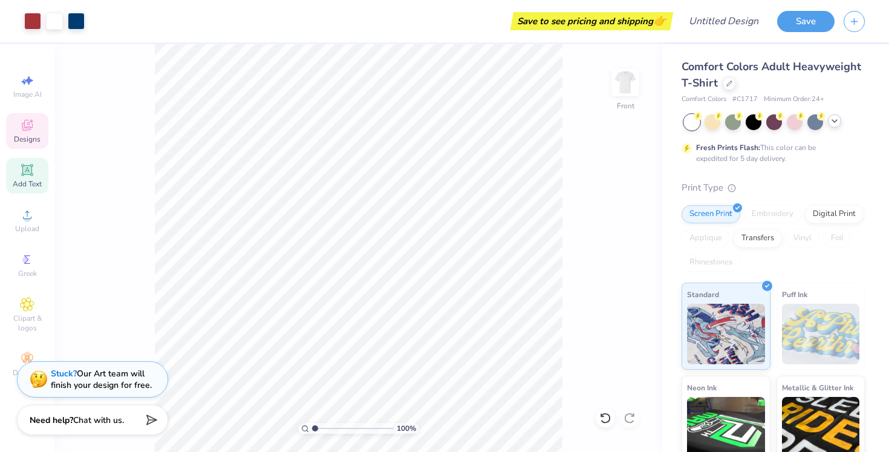
click at [24, 125] on icon at bounding box center [27, 127] width 10 height 8
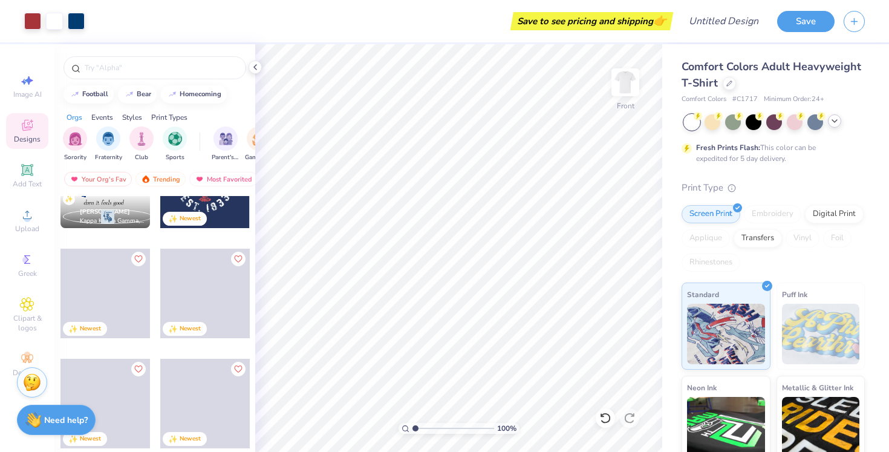
scroll to position [80, 0]
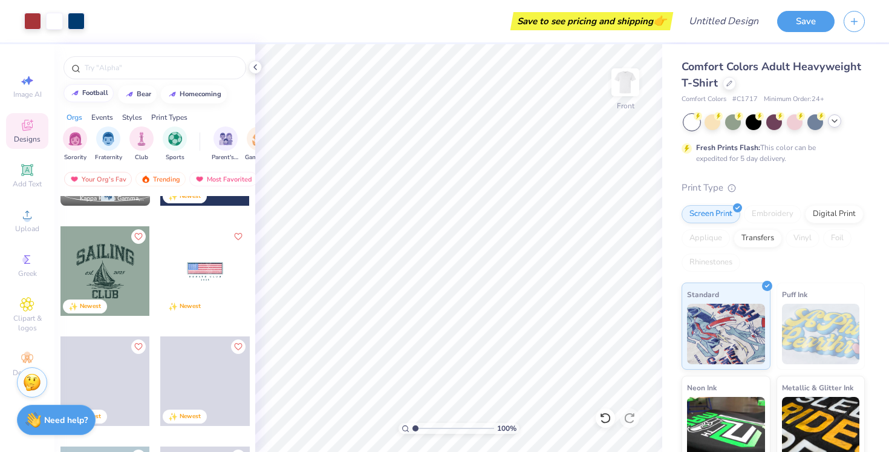
click at [95, 93] on div "football" at bounding box center [95, 93] width 26 height 7
type input "football"
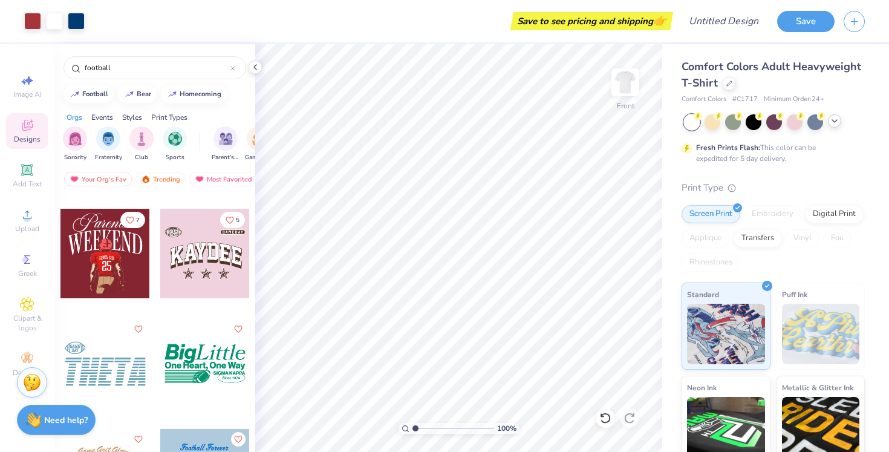
scroll to position [4172, 0]
click at [94, 280] on div at bounding box center [105, 253] width 90 height 90
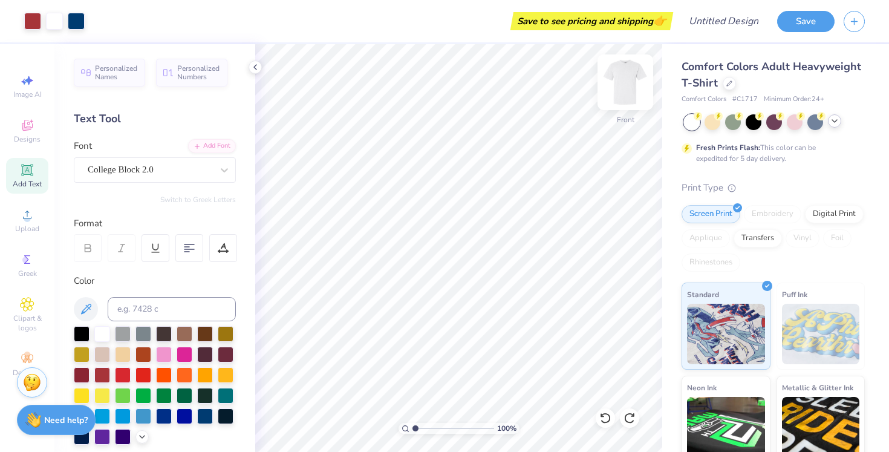
click at [626, 83] on img at bounding box center [625, 82] width 48 height 48
click at [26, 139] on span "Designs" at bounding box center [27, 139] width 27 height 10
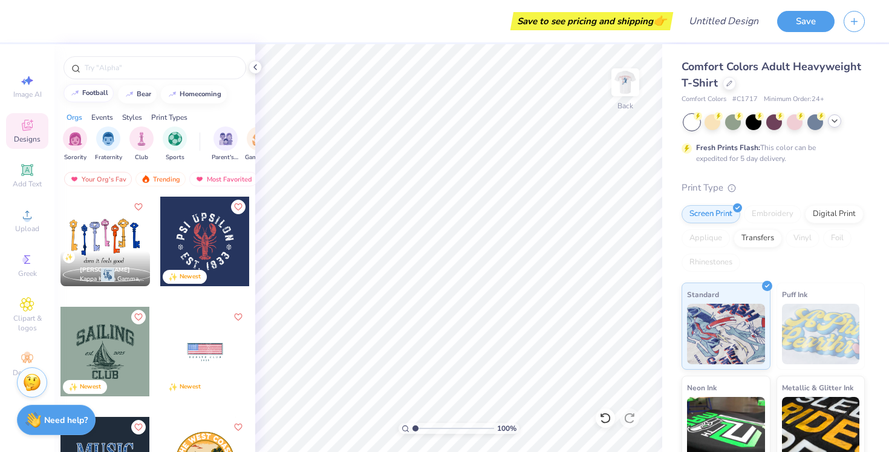
click at [91, 96] on div "football" at bounding box center [95, 93] width 26 height 7
type input "football"
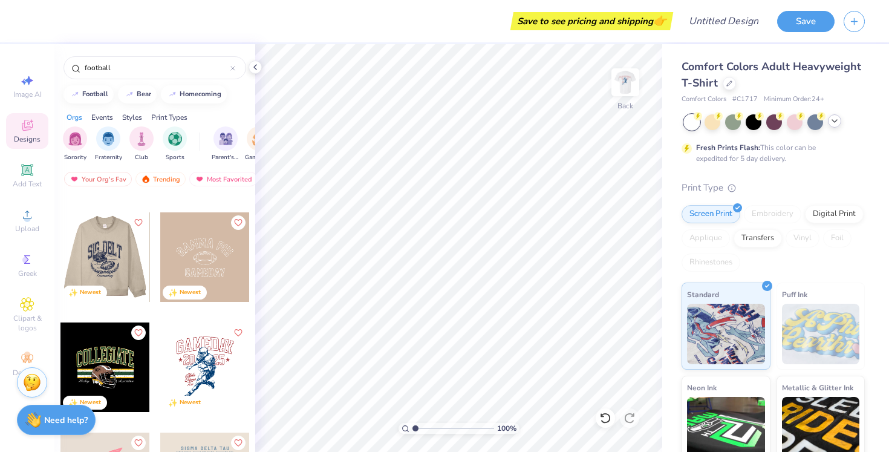
scroll to position [212, 0]
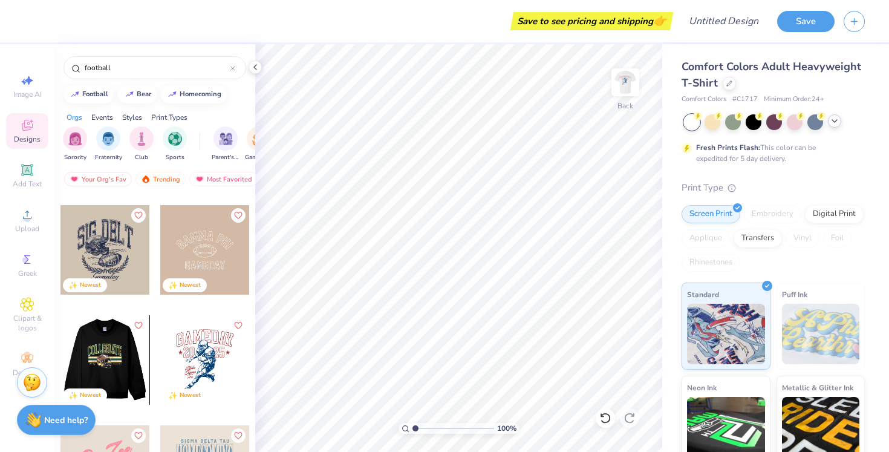
click at [128, 264] on div at bounding box center [105, 250] width 90 height 90
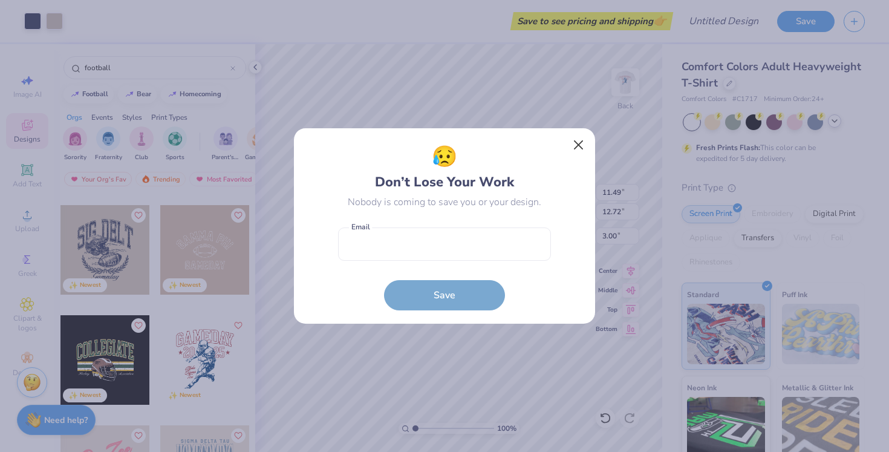
click at [576, 142] on button "Close" at bounding box center [578, 145] width 23 height 23
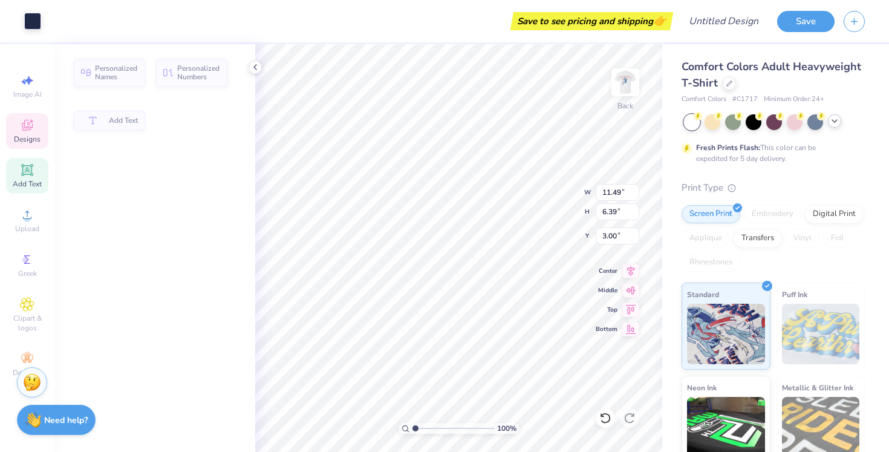
type input "6.39"
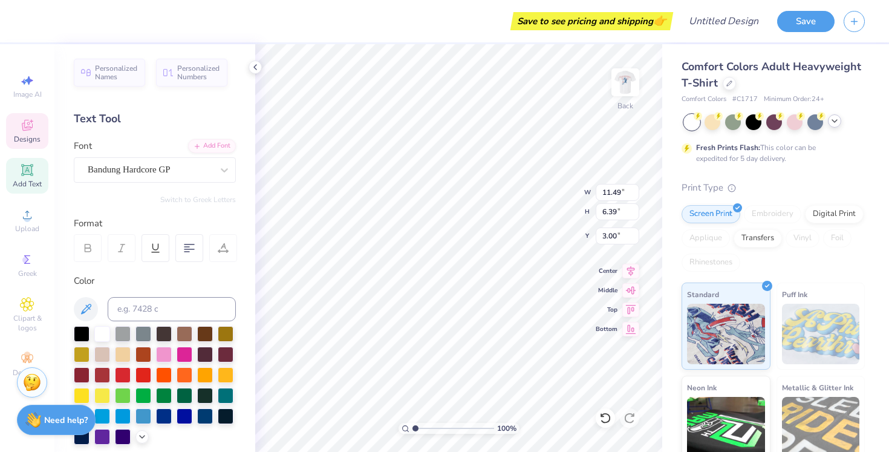
type textarea "SIG"
type textarea "S"
type textarea "Zeta tau alpha"
type input "5.76"
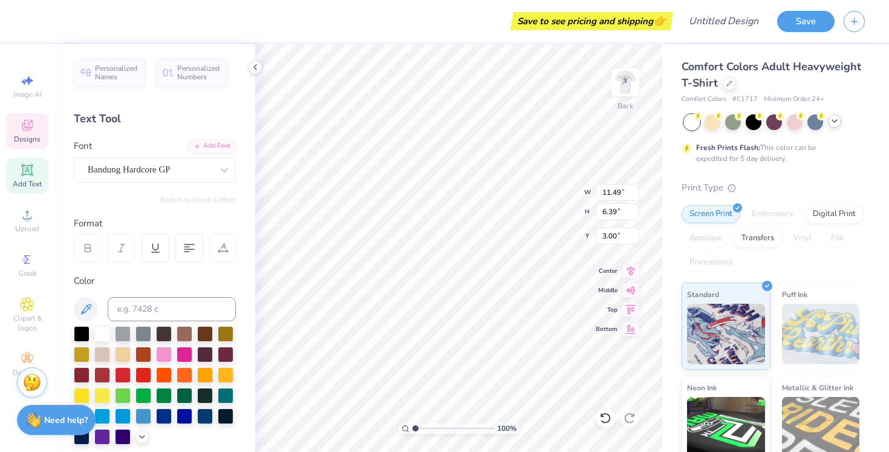
type input "1.56"
type input "14.17"
type input "4.87"
type input "3.16"
type input "9.83"
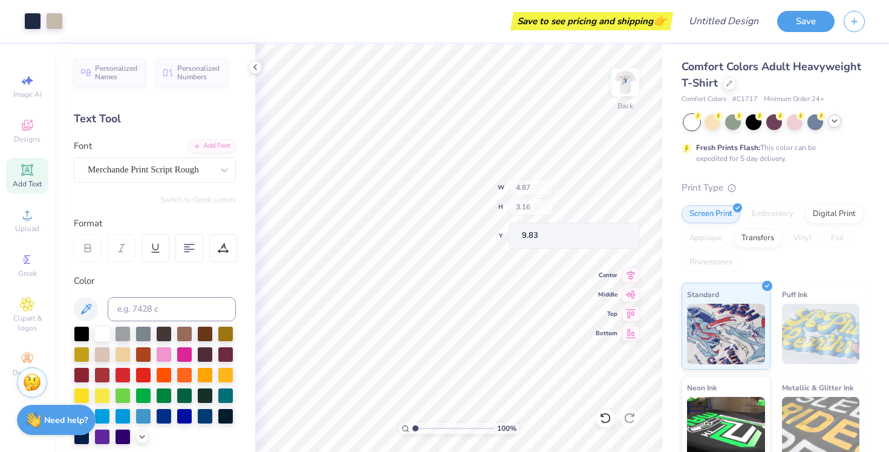
type input "2.04"
type input "1.27"
type input "11.23"
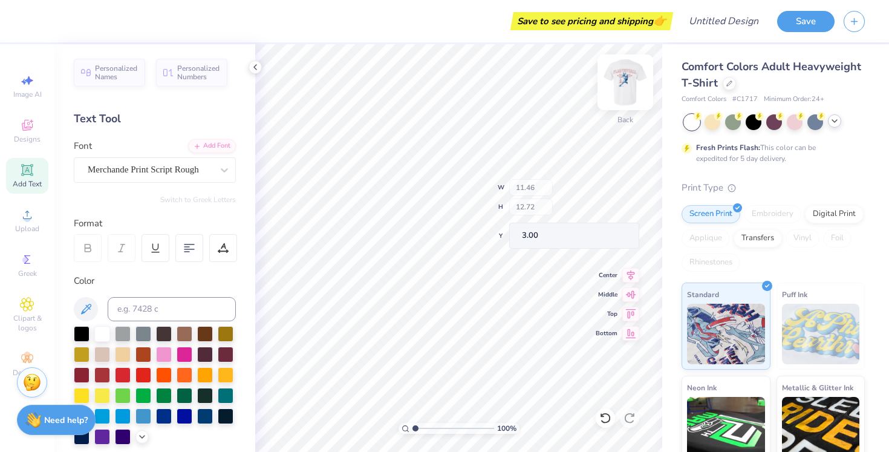
drag, startPoint x: 27, startPoint y: 139, endPoint x: 616, endPoint y: 73, distance: 592.7
click at [27, 139] on span "Designs" at bounding box center [27, 139] width 27 height 10
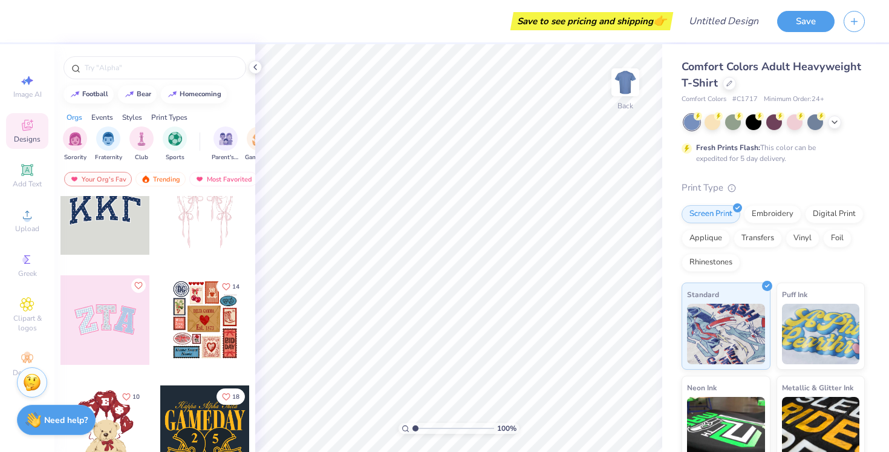
scroll to position [31, 0]
click at [702, 130] on div "Fresh Prints Flash: This color can be expedited for 5 day delivery." at bounding box center [773, 139] width 183 height 50
click at [708, 130] on div "Fresh Prints Flash: This color can be expedited for 5 day delivery." at bounding box center [773, 139] width 183 height 50
click at [718, 123] on div at bounding box center [713, 121] width 16 height 16
click at [841, 119] on div at bounding box center [834, 120] width 13 height 13
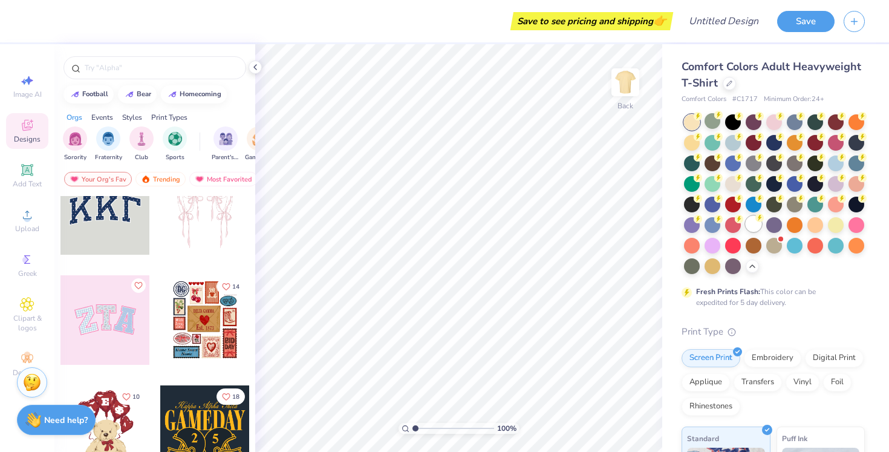
click at [758, 226] on div at bounding box center [754, 224] width 16 height 16
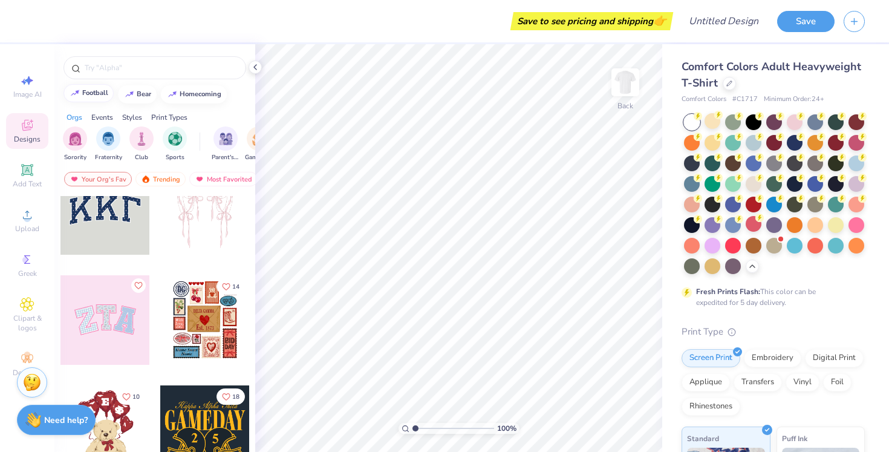
click at [92, 93] on div "football" at bounding box center [95, 93] width 26 height 7
type input "football"
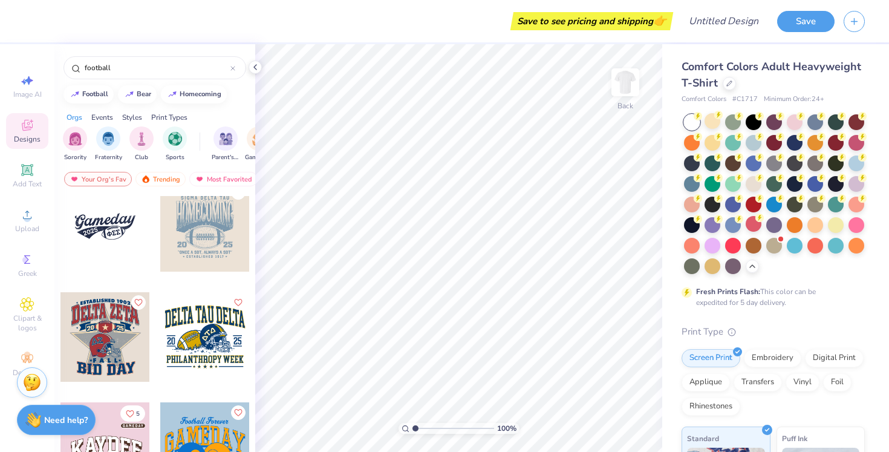
scroll to position [795, 0]
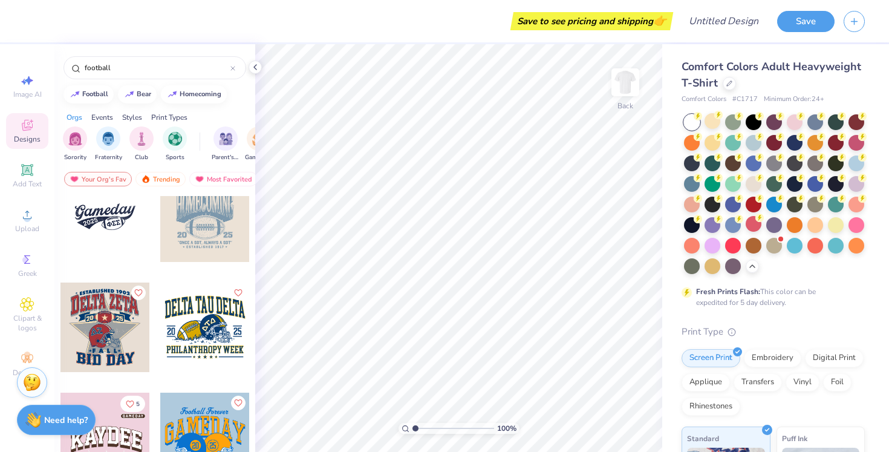
click at [60, 330] on div at bounding box center [15, 327] width 90 height 90
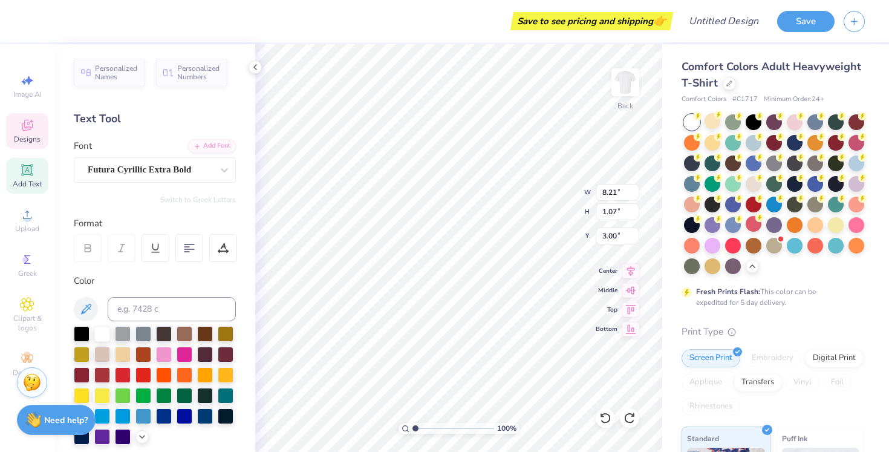
scroll to position [0, 1]
type textarea "ESTABLISHED 1971"
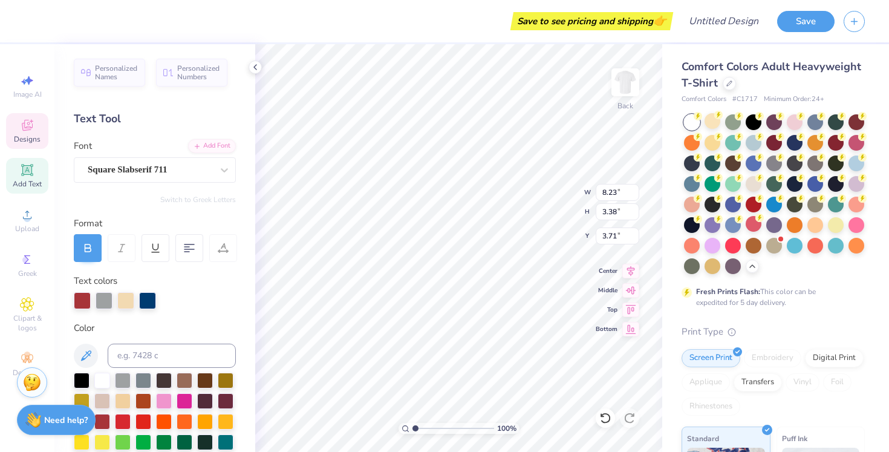
scroll to position [0, 1]
type textarea "ZETA TAU ALPHA"
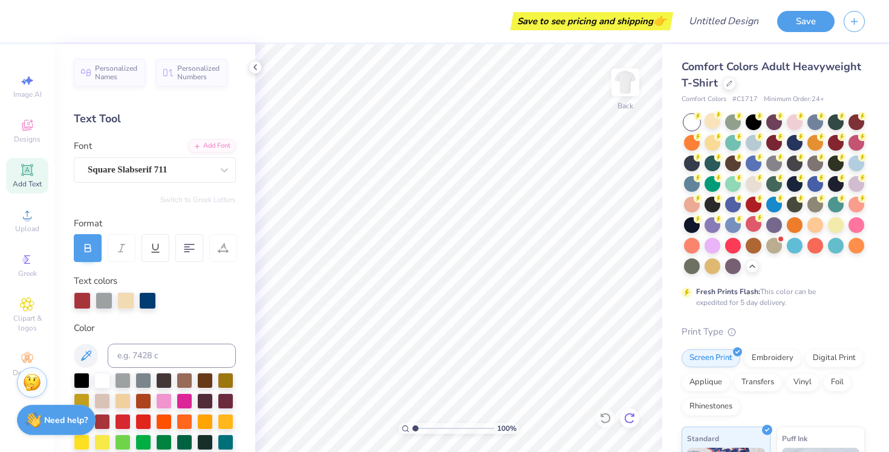
click at [627, 419] on icon at bounding box center [630, 418] width 12 height 12
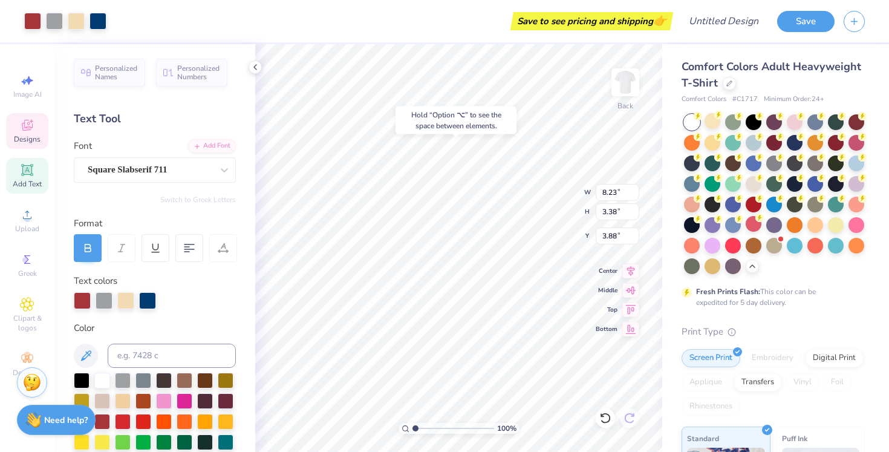
type input "3.88"
type textarea "ETA TAU ALPH ZET"
type textarea "Z"
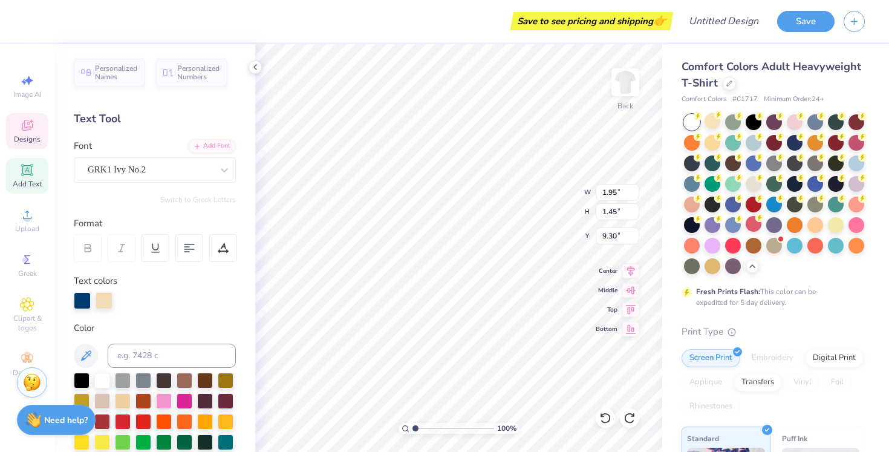
type textarea "ZTA"
click at [636, 195] on input "2.88" at bounding box center [618, 192] width 44 height 17
click at [636, 195] on input "2.87" at bounding box center [618, 192] width 44 height 17
click at [636, 195] on input "2.86" at bounding box center [618, 192] width 44 height 17
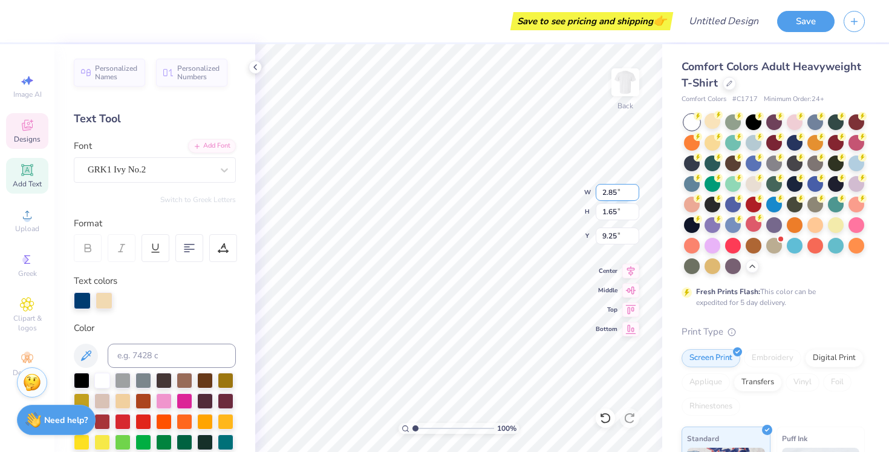
click at [636, 195] on input "2.85" at bounding box center [618, 192] width 44 height 17
click at [636, 195] on input "2.84" at bounding box center [618, 192] width 44 height 17
type input "2.83"
click at [636, 195] on input "2.83" at bounding box center [618, 192] width 44 height 17
type input "1.64"
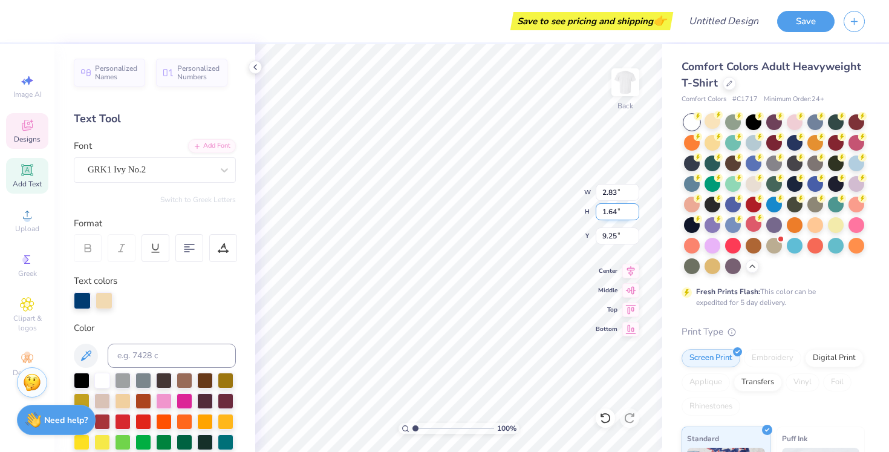
click at [636, 215] on input "1.64" at bounding box center [618, 211] width 44 height 17
type input "9.27"
click at [636, 215] on input "1.63" at bounding box center [618, 211] width 44 height 17
click at [636, 215] on input "1.62" at bounding box center [618, 211] width 44 height 17
click at [636, 215] on input "1.61" at bounding box center [618, 211] width 44 height 17
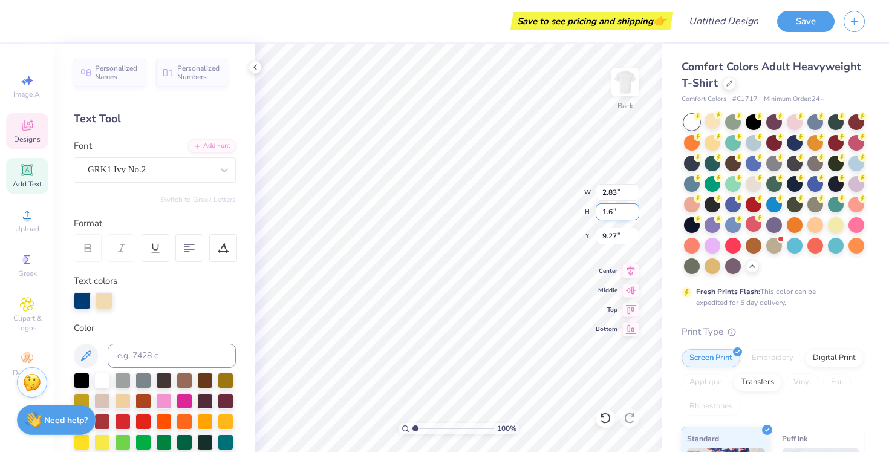
click at [636, 215] on input "1.6" at bounding box center [618, 211] width 44 height 17
click at [636, 215] on input "1.59" at bounding box center [618, 211] width 44 height 17
type input "1.58"
click at [636, 215] on input "1.58" at bounding box center [618, 211] width 44 height 17
type input "2.76"
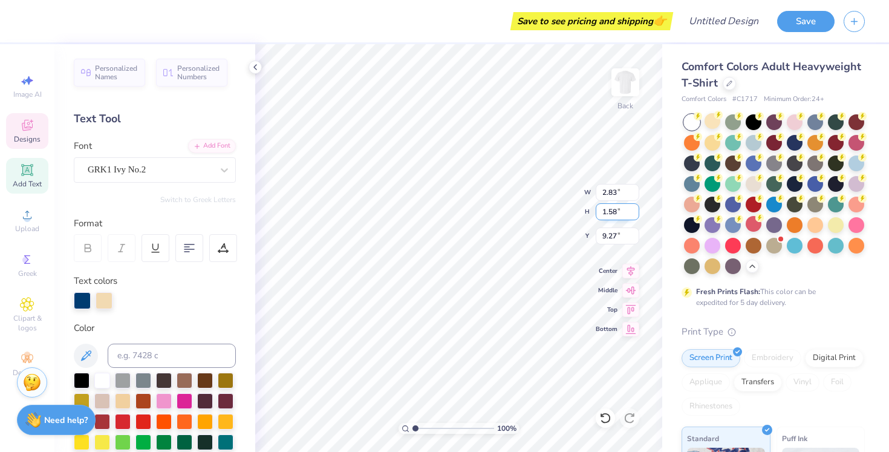
type input "9.29"
type input "9.15"
type input "2.19"
type input "1.25"
type input "9.31"
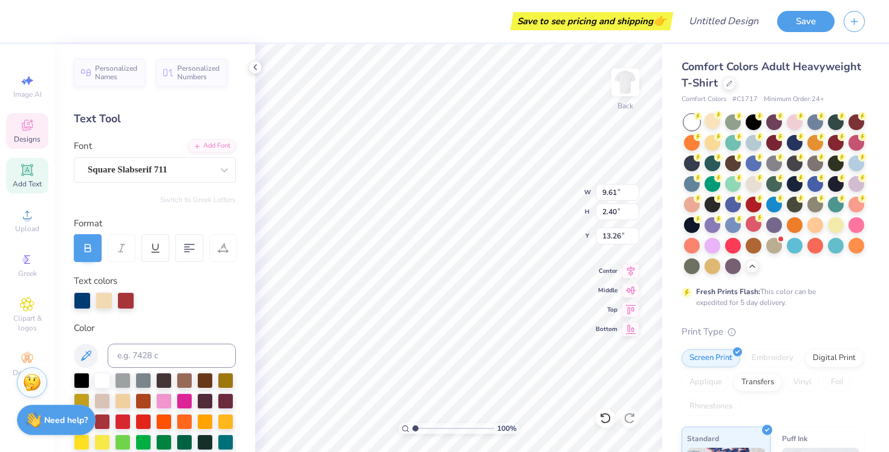
type textarea "B"
type textarea "FlAG FOOTBALL TOURNAMENT"
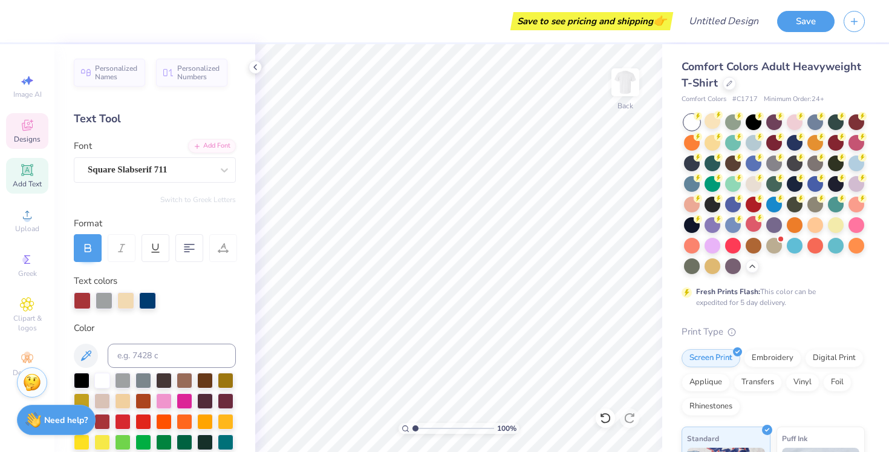
click at [33, 127] on icon at bounding box center [27, 125] width 15 height 15
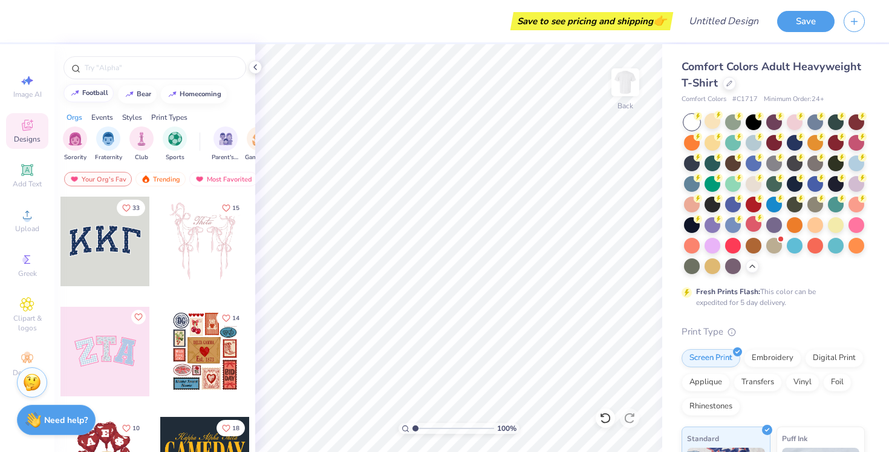
click at [86, 91] on div "football" at bounding box center [95, 93] width 26 height 7
type input "football"
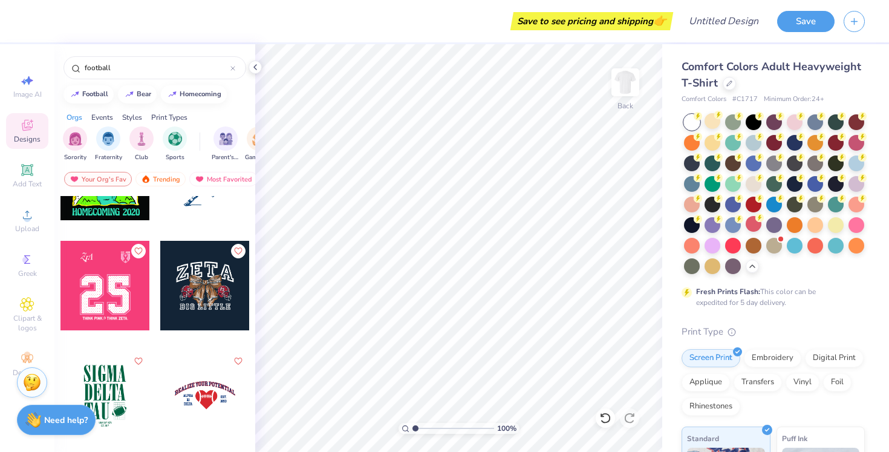
scroll to position [2492, 0]
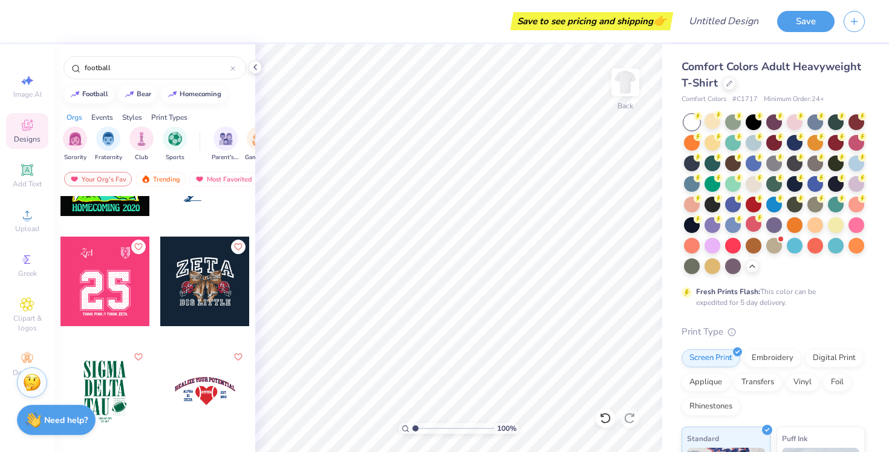
click at [114, 249] on div at bounding box center [105, 281] width 90 height 90
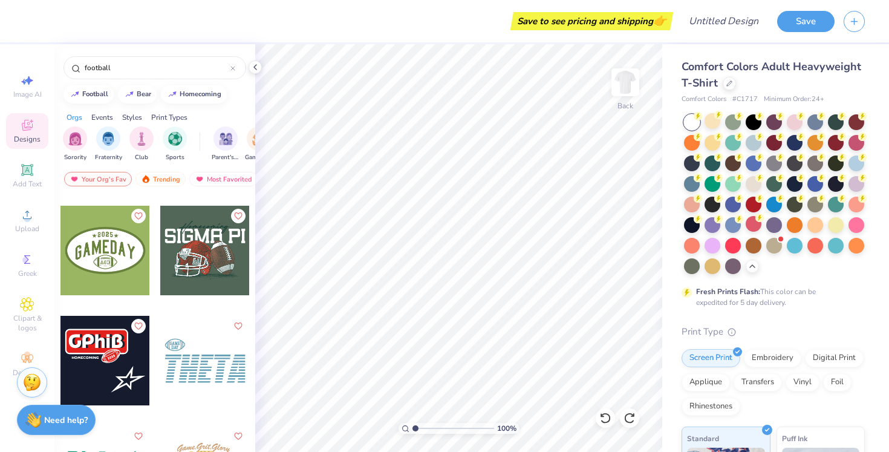
scroll to position [4726, 0]
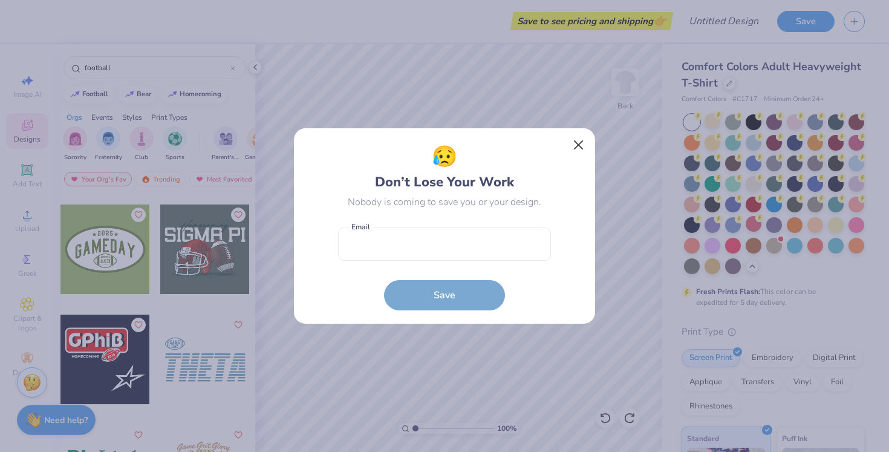
click at [576, 144] on button "Close" at bounding box center [578, 145] width 23 height 23
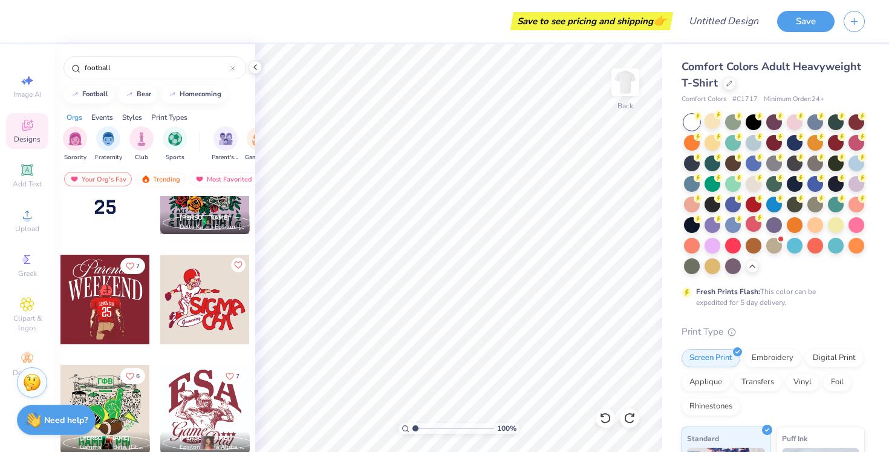
scroll to position [491, 0]
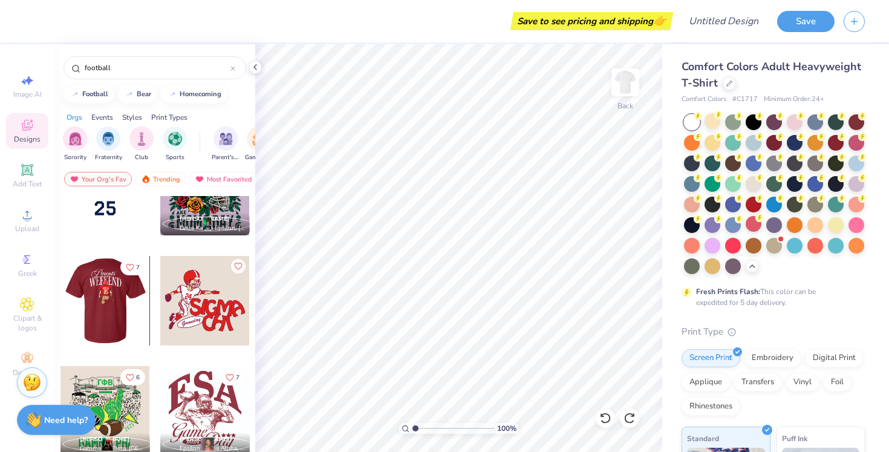
click at [60, 308] on div at bounding box center [16, 301] width 90 height 90
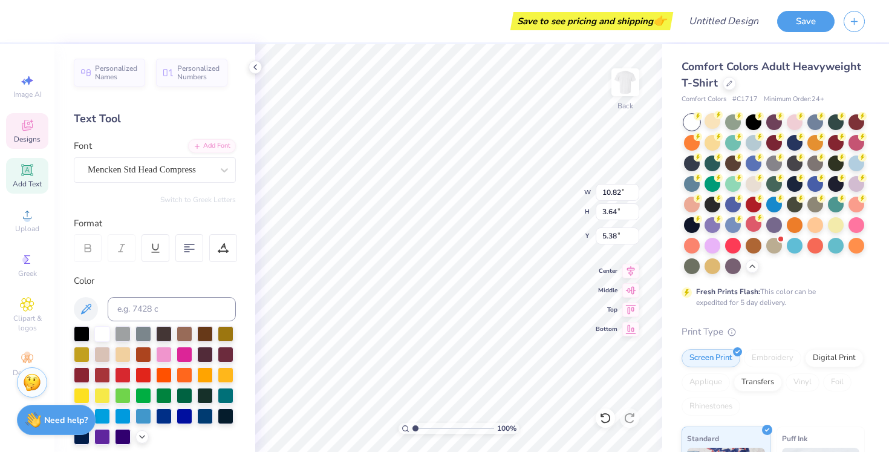
scroll to position [0, 4]
type textarea "FlAG FOOTBALL"
type textarea "Parens'"
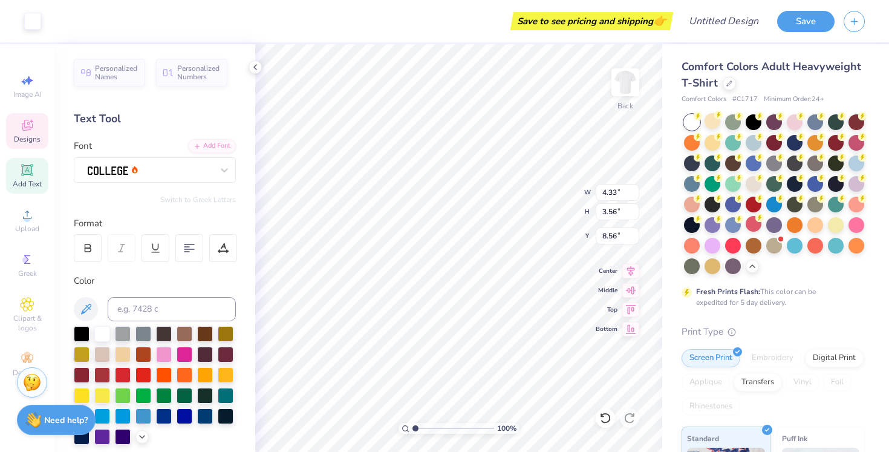
type input "2.15"
type input "0.44"
type input "9.43"
type input "4.33"
type input "3.56"
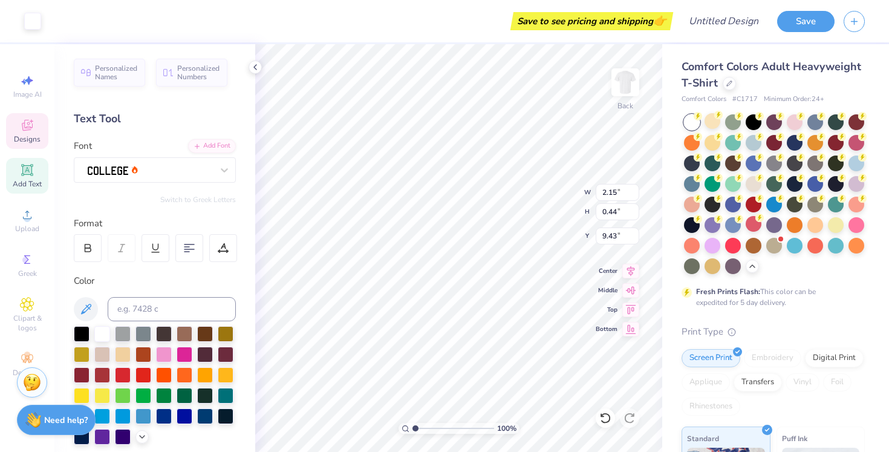
type input "8.56"
type input "2.15"
type input "0.44"
type input "9.43"
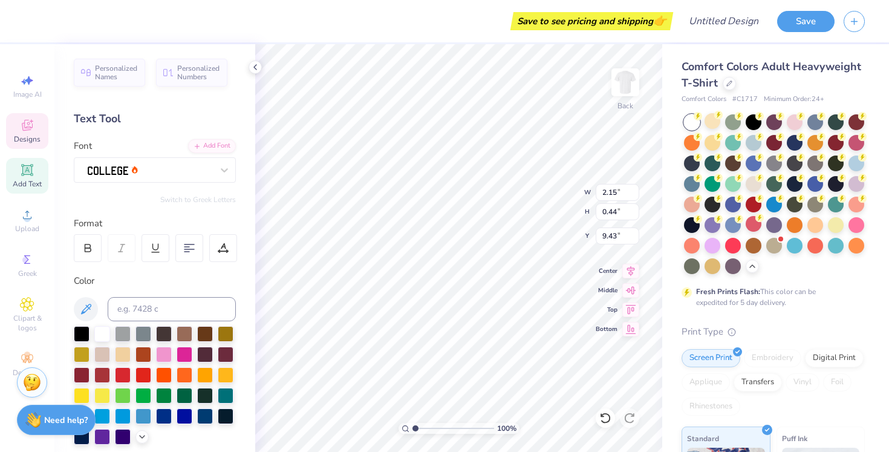
type textarea "S"
type textarea "ZETA TAU ALPHA"
type textarea "ZETA TAU LPHA"
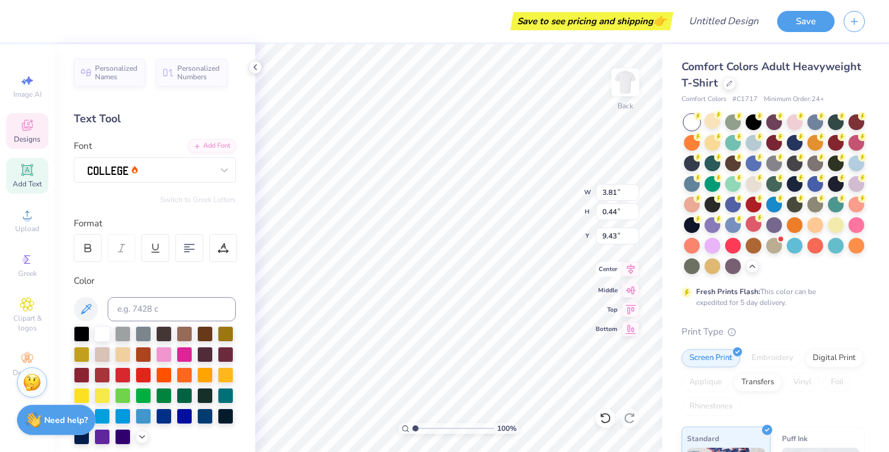
click at [633, 276] on icon at bounding box center [630, 269] width 17 height 15
type input "2.17"
type input "1.10"
type input "9.10"
click at [632, 273] on icon at bounding box center [630, 269] width 17 height 15
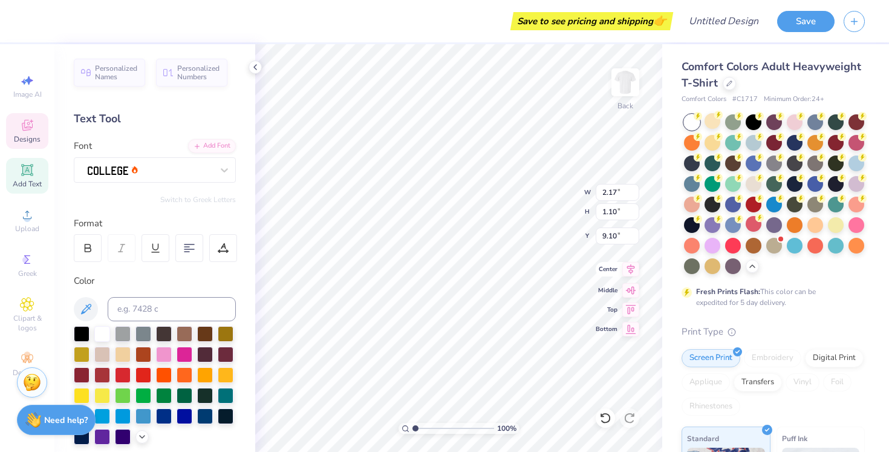
type input "1.35"
type input "1.26"
type input "9.88"
click at [631, 268] on icon at bounding box center [631, 269] width 8 height 10
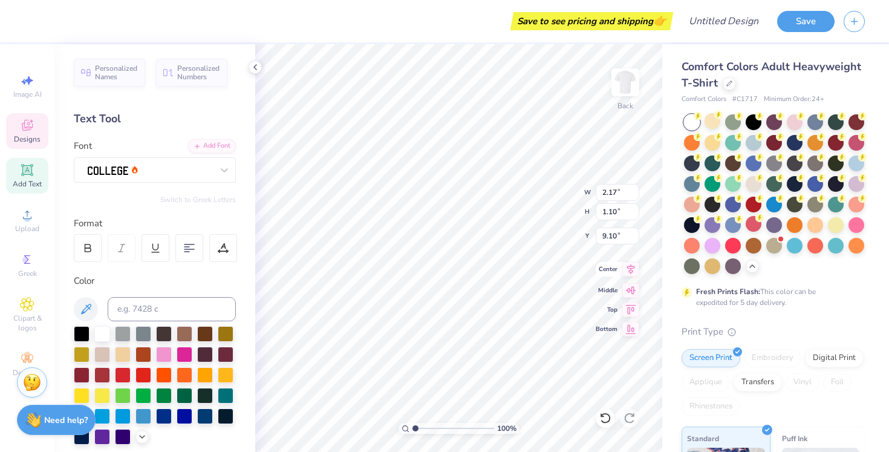
click at [631, 268] on icon at bounding box center [631, 269] width 8 height 10
type textarea "ZETA TAU ALPHA"
click at [624, 271] on icon at bounding box center [630, 269] width 17 height 15
click at [625, 271] on icon at bounding box center [630, 269] width 17 height 15
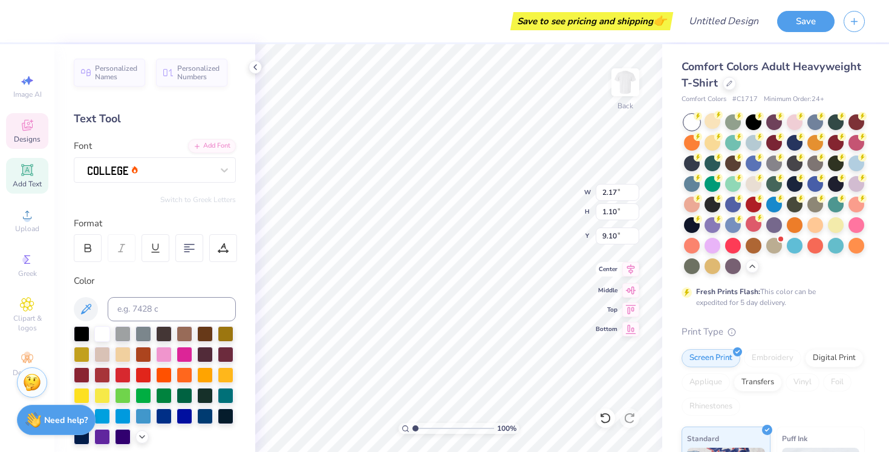
click at [634, 267] on icon at bounding box center [630, 269] width 17 height 15
click at [630, 330] on icon at bounding box center [630, 327] width 17 height 15
click at [627, 267] on icon at bounding box center [630, 269] width 17 height 15
type input "9.10"
click at [188, 253] on div at bounding box center [189, 248] width 28 height 28
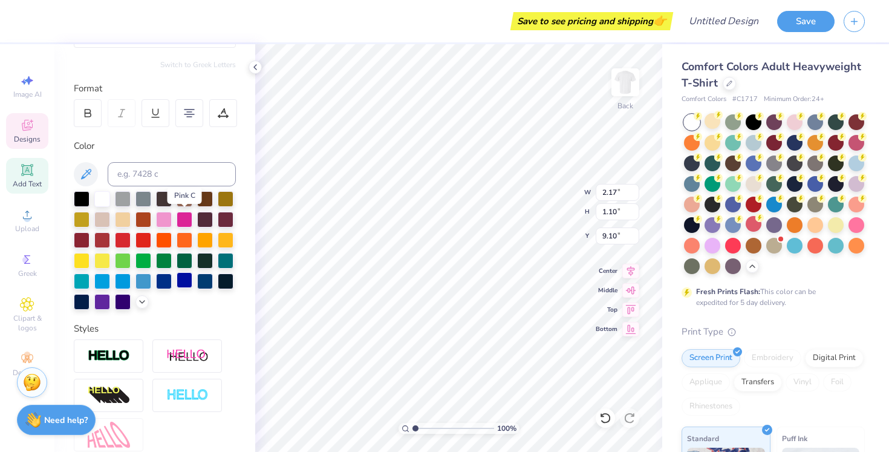
scroll to position [134, 0]
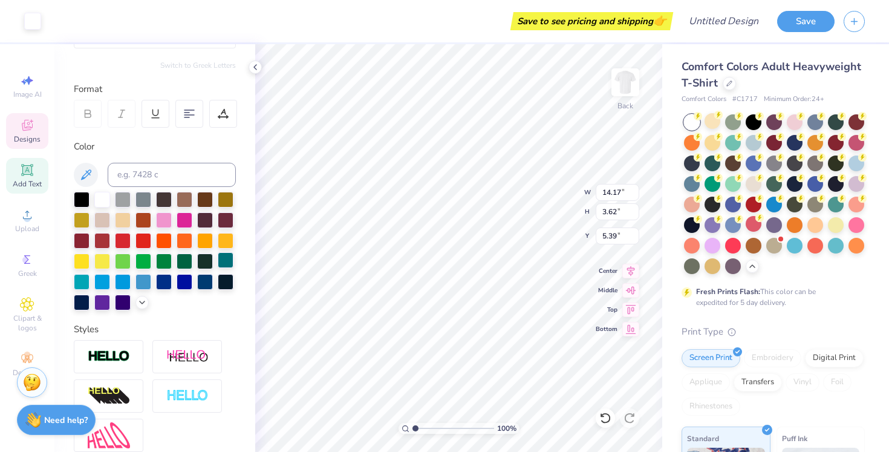
type input "5.48"
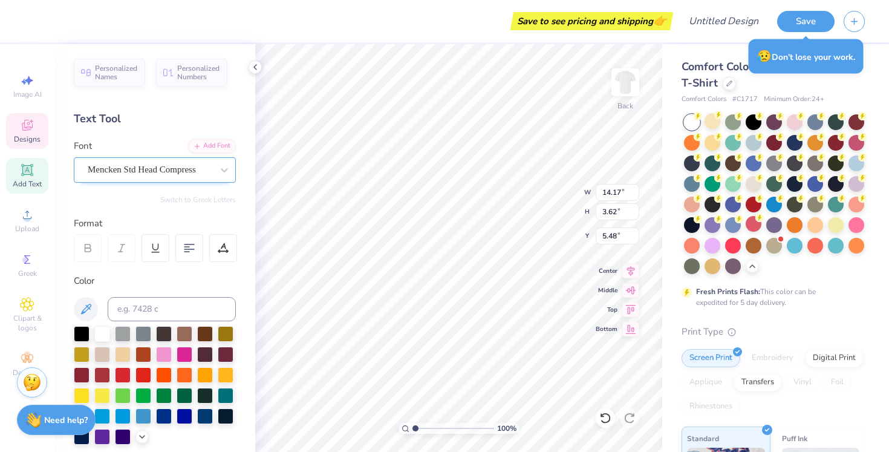
scroll to position [0, 0]
click at [110, 169] on span "Mencken Std Head Compress" at bounding box center [142, 170] width 108 height 14
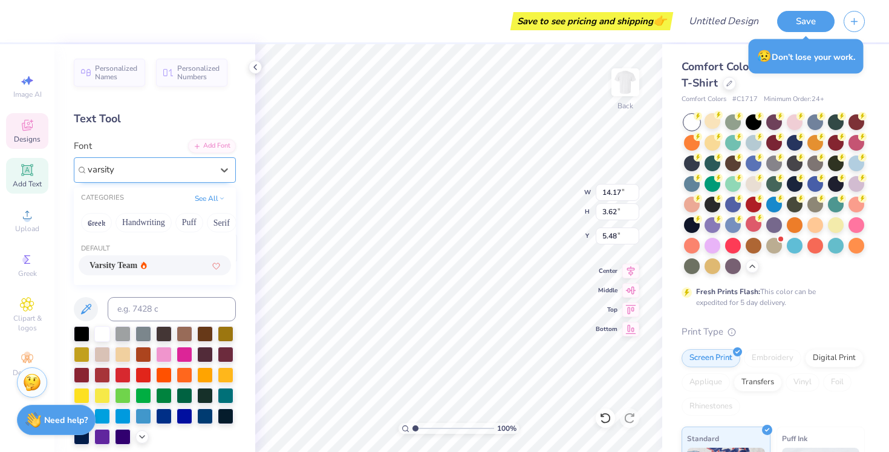
type input "varsity"
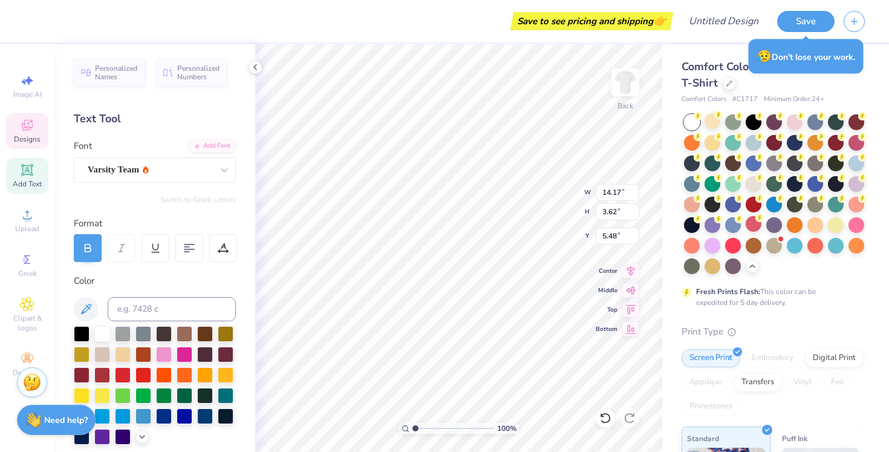
type input "2.58"
type input "6.00"
type input "12.16"
type input "2.21"
type input "5.57"
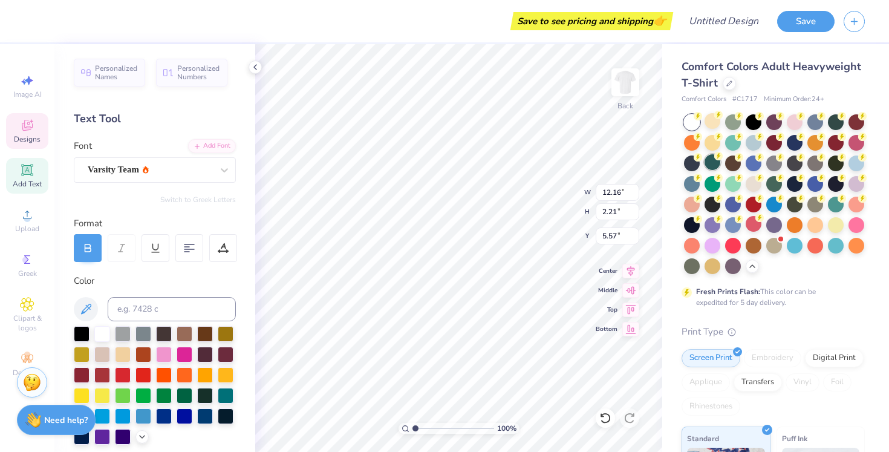
type input "5.16"
type input "8.03"
type input "6.67"
click at [184, 354] on div at bounding box center [185, 353] width 16 height 16
click at [23, 139] on span "Designs" at bounding box center [27, 139] width 27 height 10
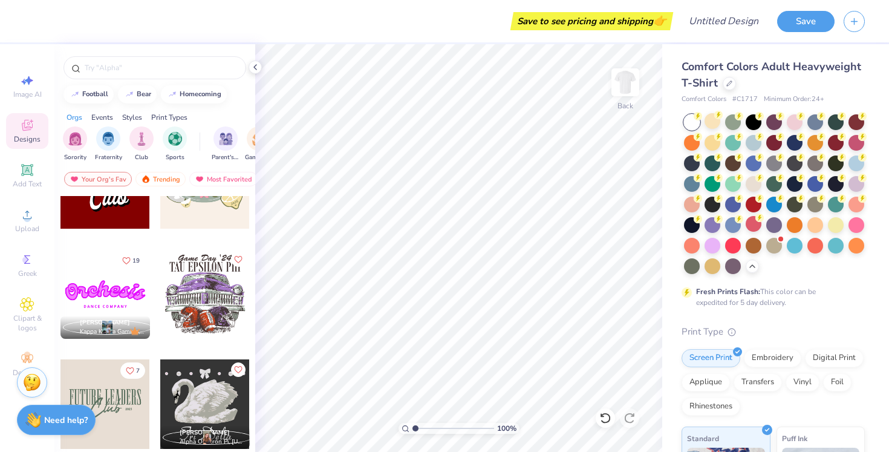
scroll to position [827, 0]
click at [197, 96] on div "homecoming" at bounding box center [201, 93] width 42 height 7
type input "homecoming"
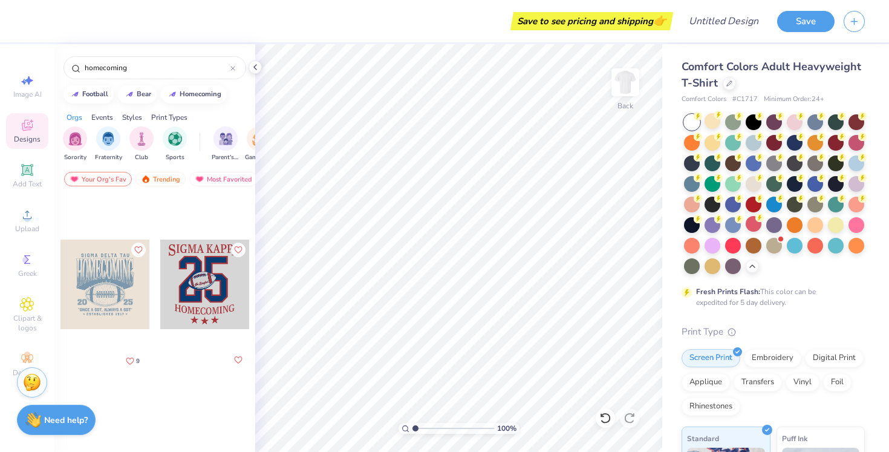
scroll to position [66, 0]
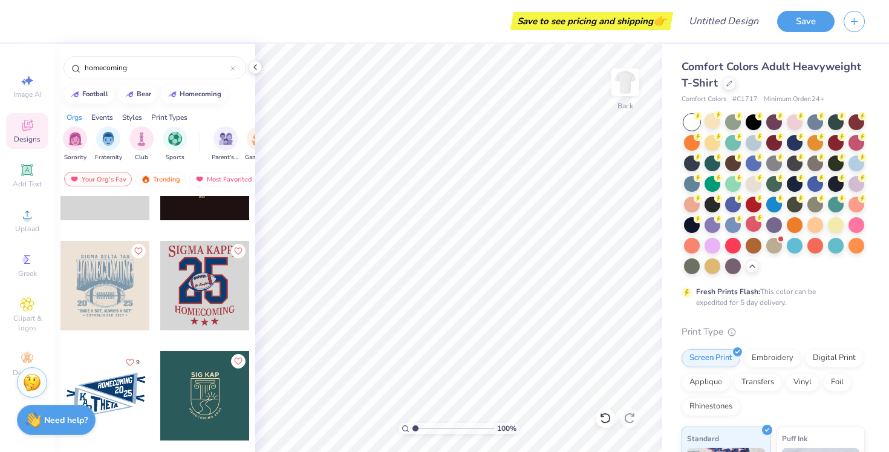
click at [195, 292] on div at bounding box center [205, 286] width 90 height 90
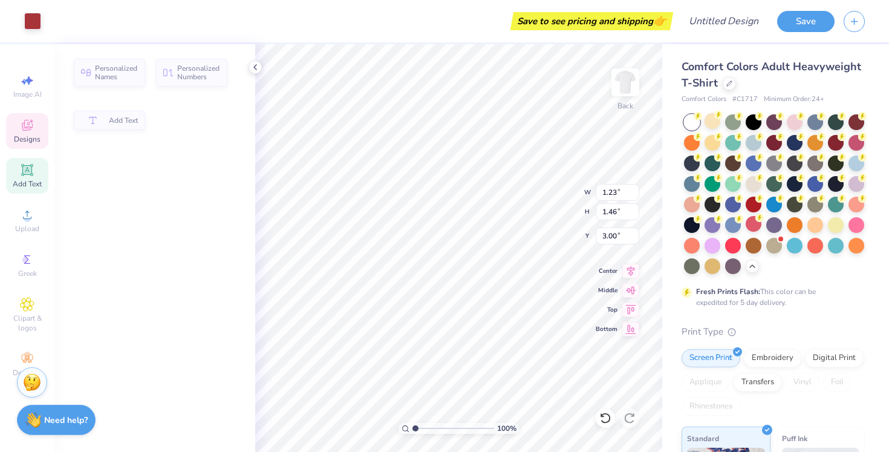
type input "1.23"
type input "1.46"
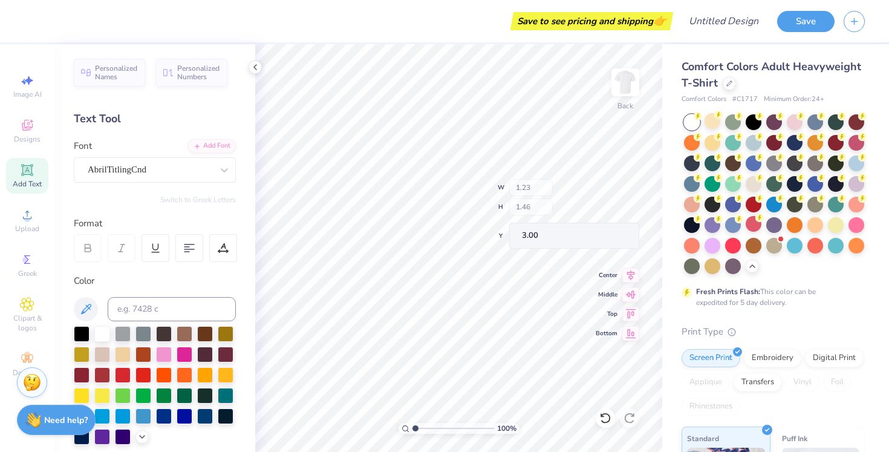
type input "7.40"
type input "1.14"
